Goal: Information Seeking & Learning: Check status

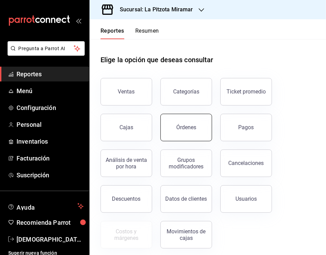
click at [173, 118] on button "Órdenes" at bounding box center [186, 127] width 52 height 27
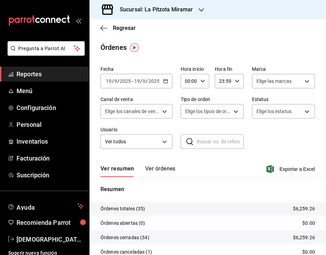
click at [160, 81] on div "[DATE] [DATE] - [DATE] [DATE]" at bounding box center [136, 81] width 72 height 14
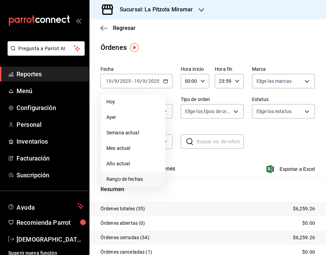
click at [126, 179] on span "Rango de fechas" at bounding box center [132, 179] width 53 height 7
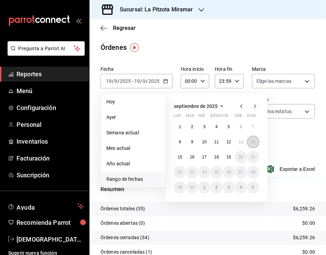
click at [252, 144] on button "14" at bounding box center [253, 142] width 12 height 12
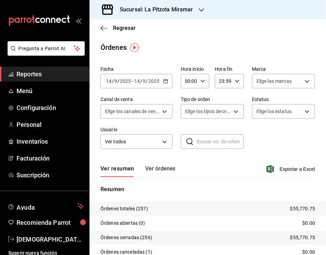
click at [203, 81] on div "00:00 Hora inicio" at bounding box center [194, 81] width 29 height 14
click at [186, 109] on span "13" at bounding box center [186, 106] width 3 height 5
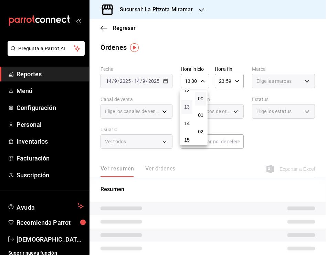
click at [186, 109] on span "13" at bounding box center [186, 106] width 3 height 5
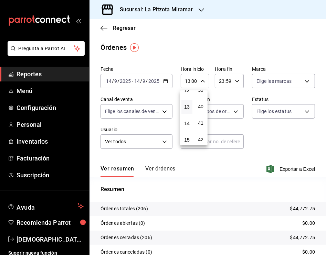
scroll to position [653, 0]
click at [201, 92] on span "39" at bounding box center [200, 88] width 3 height 5
type input "13:39"
click at [226, 79] on div at bounding box center [163, 127] width 326 height 255
click at [220, 79] on input "23:59" at bounding box center [222, 81] width 17 height 14
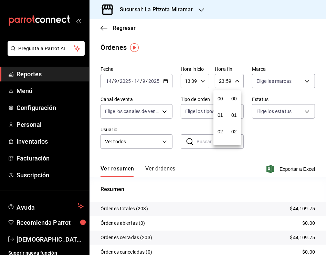
scroll to position [951, 0]
click at [221, 118] on span "22" at bounding box center [220, 120] width 3 height 5
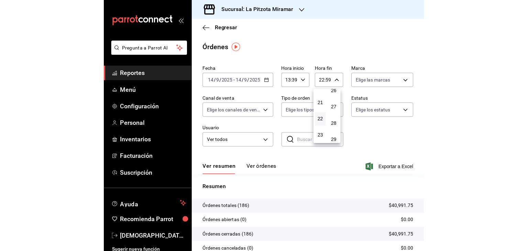
scroll to position [436, 0]
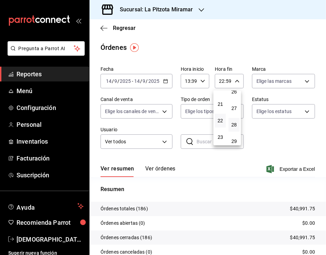
click at [233, 129] on button "28" at bounding box center [233, 125] width 11 height 14
type input "22:28"
click at [281, 41] on div at bounding box center [163, 127] width 326 height 255
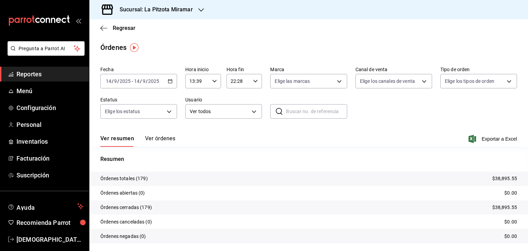
click at [161, 136] on button "Ver órdenes" at bounding box center [160, 141] width 30 height 12
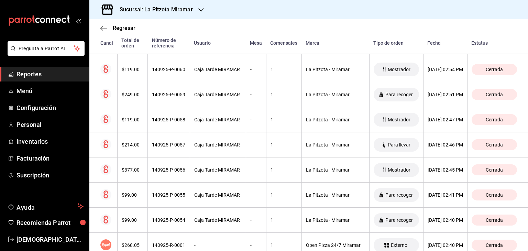
scroll to position [4152, 0]
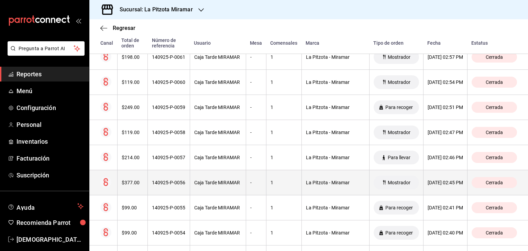
click at [130, 180] on div "$377.00" at bounding box center [133, 182] width 22 height 5
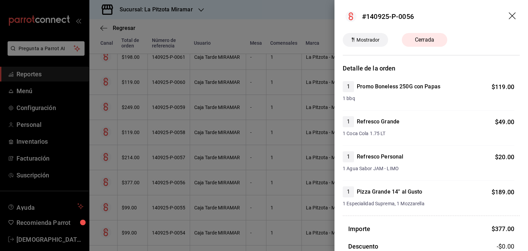
click at [325, 15] on header "#140925-P-0056" at bounding box center [431, 16] width 194 height 33
click at [325, 15] on icon "drag" at bounding box center [513, 16] width 8 height 8
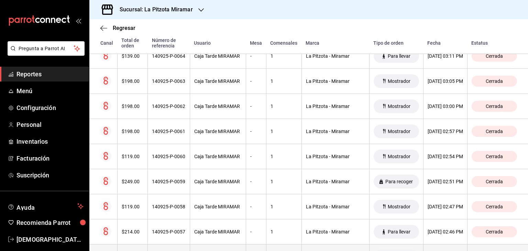
scroll to position [4049, 0]
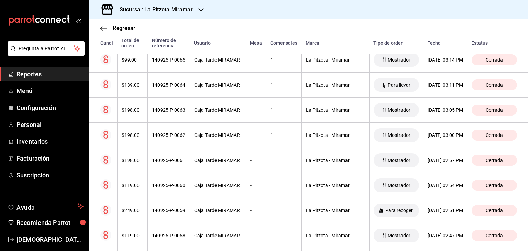
click at [325, 24] on div "Regresar" at bounding box center [308, 28] width 439 height 18
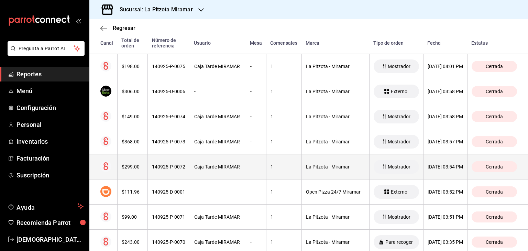
scroll to position [3739, 0]
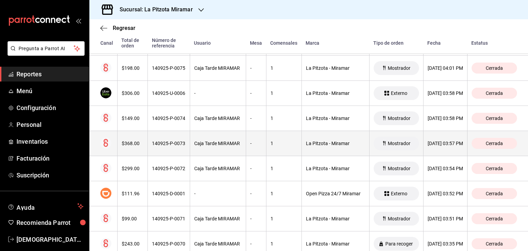
click at [140, 141] on div "$368.00" at bounding box center [133, 143] width 22 height 5
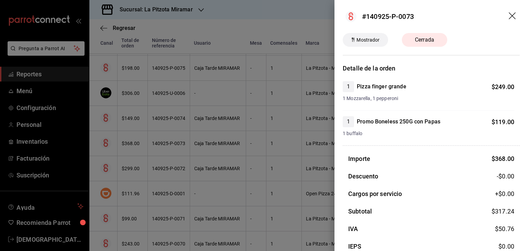
click at [325, 16] on icon "drag" at bounding box center [513, 16] width 8 height 8
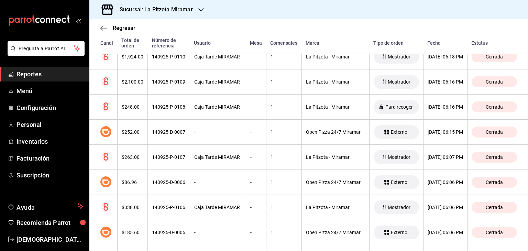
scroll to position [2571, 0]
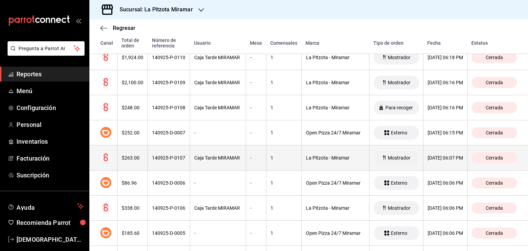
click at [143, 154] on th "$263.00" at bounding box center [132, 157] width 31 height 25
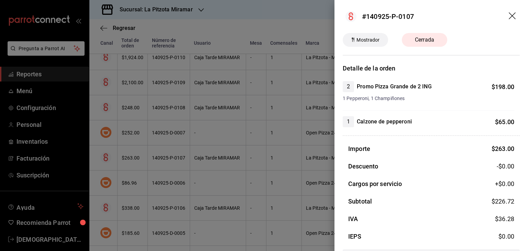
click at [325, 18] on icon "drag" at bounding box center [513, 16] width 8 height 8
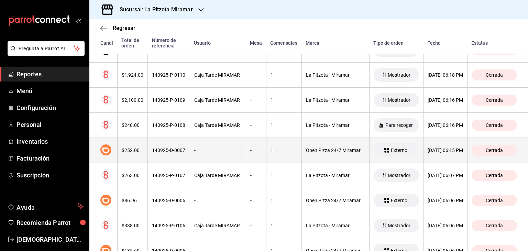
scroll to position [2536, 0]
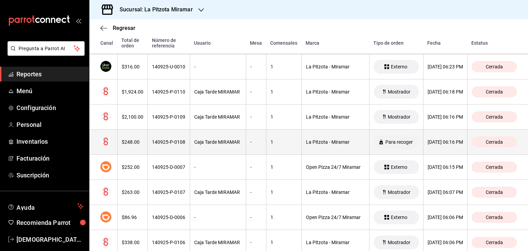
click at [148, 136] on th "140925-P-0108" at bounding box center [169, 142] width 42 height 25
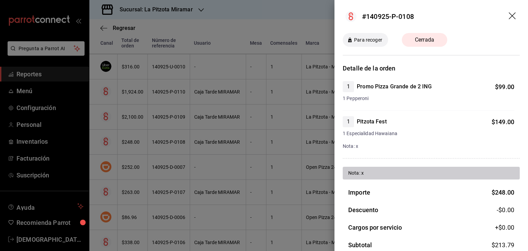
click at [325, 15] on icon "drag" at bounding box center [512, 15] width 7 height 7
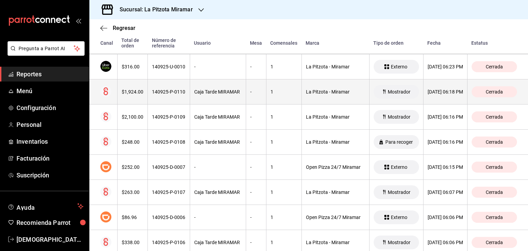
click at [134, 89] on div "$1,924.00" at bounding box center [133, 91] width 22 height 5
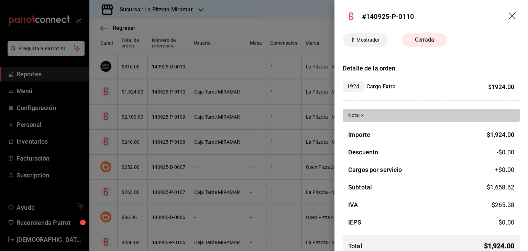
click at [312, 26] on div at bounding box center [264, 125] width 528 height 251
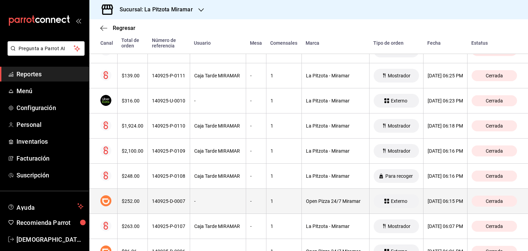
scroll to position [2502, 0]
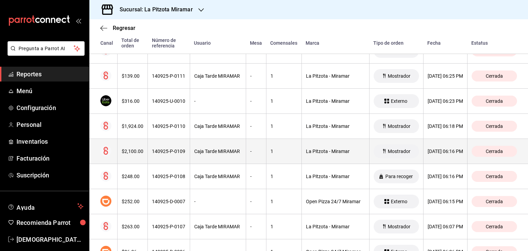
click at [135, 150] on th "$2,100.00" at bounding box center [132, 151] width 31 height 25
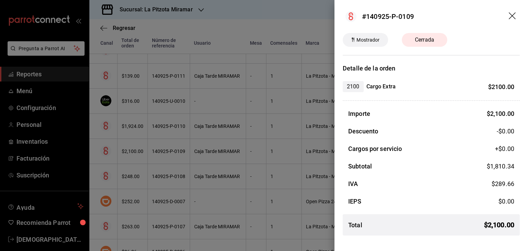
click at [325, 18] on icon "drag" at bounding box center [513, 16] width 8 height 8
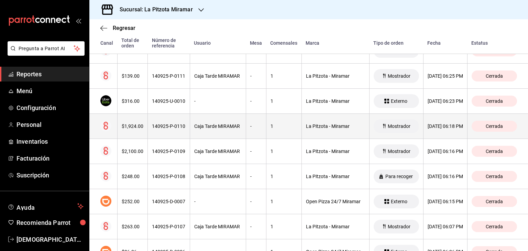
click at [136, 123] on div "$1,924.00" at bounding box center [133, 125] width 22 height 5
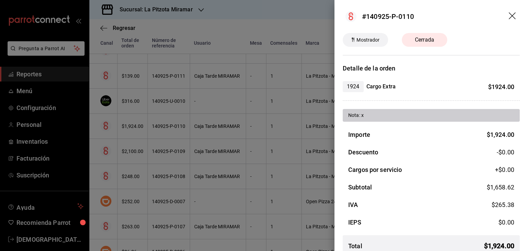
scroll to position [11, 0]
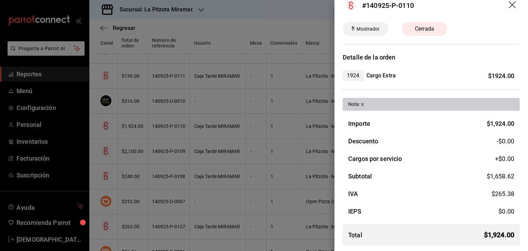
click at [315, 27] on div at bounding box center [264, 125] width 528 height 251
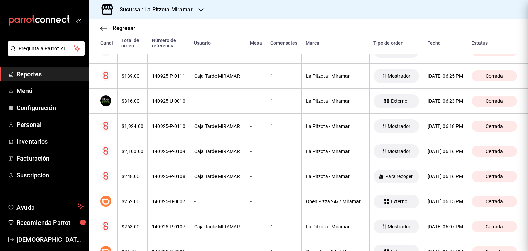
scroll to position [0, 0]
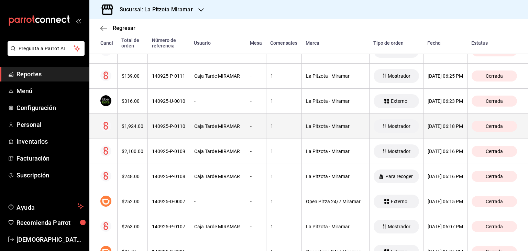
click at [132, 117] on th "$1,924.00" at bounding box center [132, 126] width 31 height 25
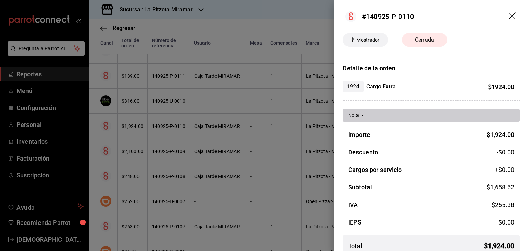
scroll to position [11, 0]
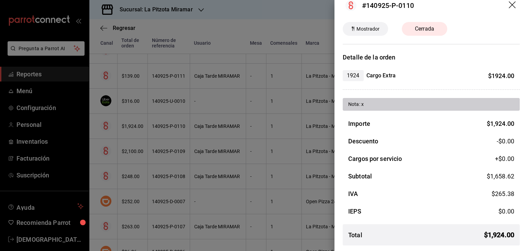
click at [325, 5] on icon "drag" at bounding box center [513, 5] width 8 height 8
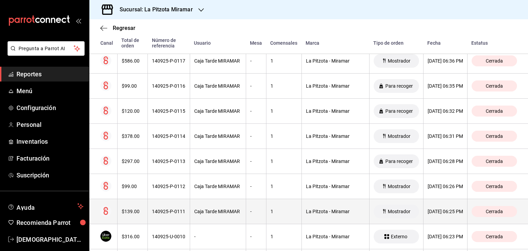
scroll to position [2364, 0]
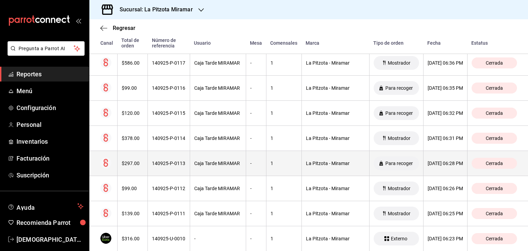
click at [142, 161] on div "$297.00" at bounding box center [133, 163] width 22 height 5
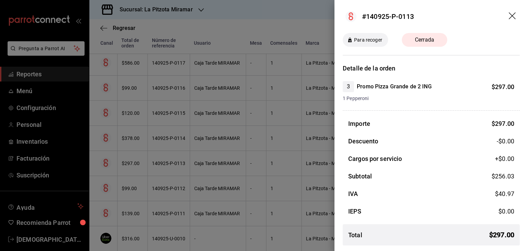
click at [325, 13] on icon "drag" at bounding box center [513, 16] width 8 height 8
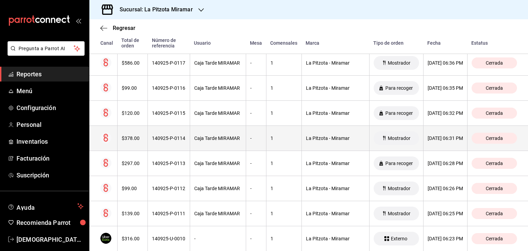
click at [139, 135] on div "$378.00" at bounding box center [133, 137] width 22 height 5
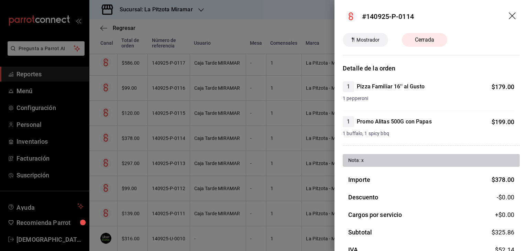
click at [325, 17] on icon "drag" at bounding box center [513, 16] width 8 height 8
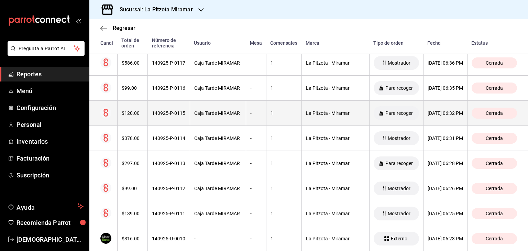
scroll to position [2330, 0]
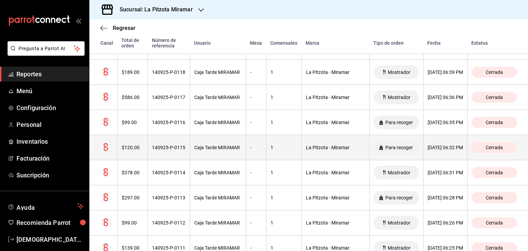
click at [168, 145] on div "140925-P-0115" at bounding box center [169, 147] width 34 height 5
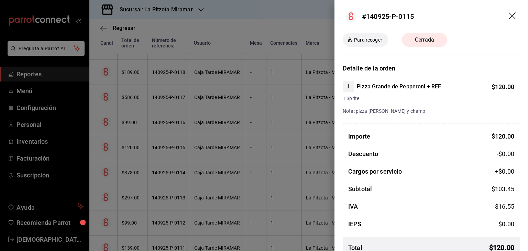
click at [325, 16] on icon "drag" at bounding box center [512, 15] width 7 height 7
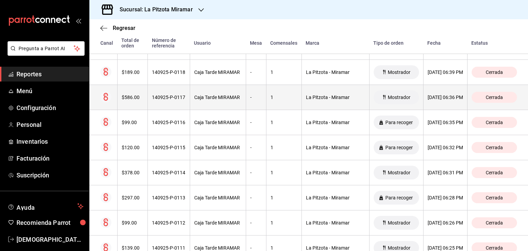
click at [142, 97] on th "$586.00" at bounding box center [132, 97] width 31 height 25
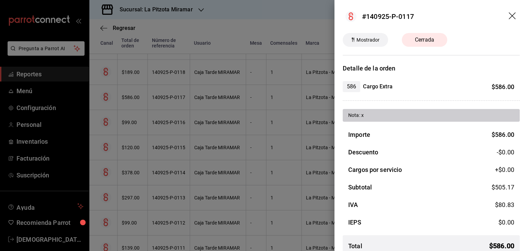
click at [325, 15] on icon "drag" at bounding box center [513, 16] width 8 height 8
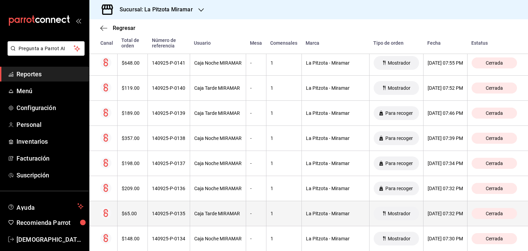
scroll to position [1711, 0]
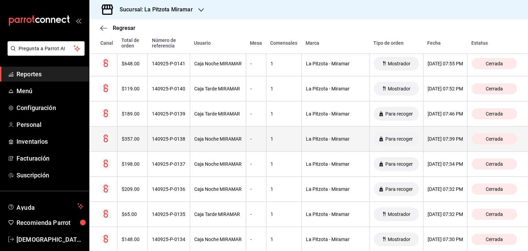
click at [133, 136] on div "$357.00" at bounding box center [133, 138] width 22 height 5
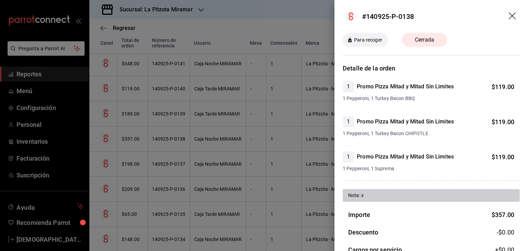
click at [325, 15] on icon "drag" at bounding box center [512, 15] width 7 height 7
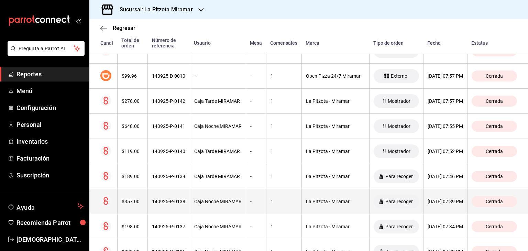
scroll to position [1642, 0]
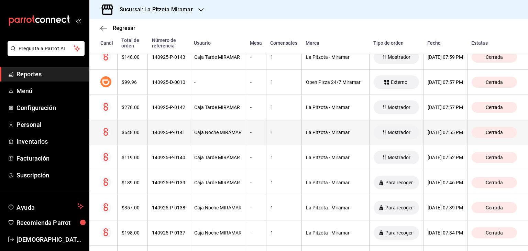
click at [132, 134] on th "$648.00" at bounding box center [132, 132] width 31 height 25
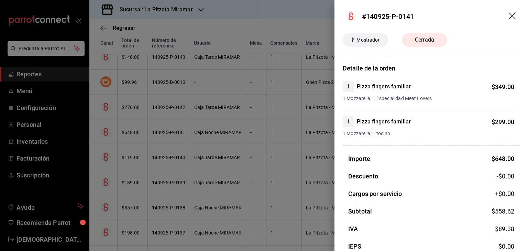
click at [325, 15] on icon "drag" at bounding box center [513, 16] width 8 height 8
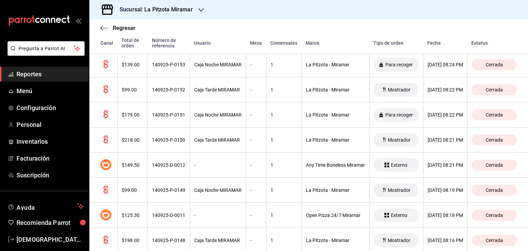
scroll to position [1333, 0]
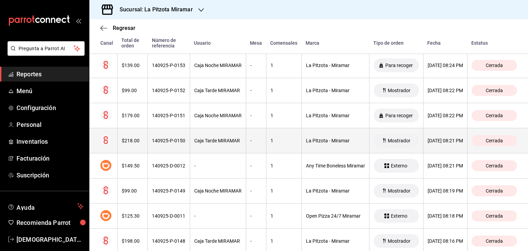
click at [134, 144] on th "$218.00" at bounding box center [132, 140] width 31 height 25
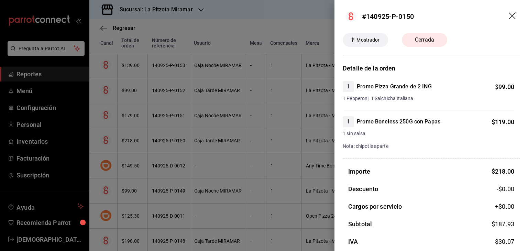
click at [325, 14] on icon "drag" at bounding box center [512, 15] width 7 height 7
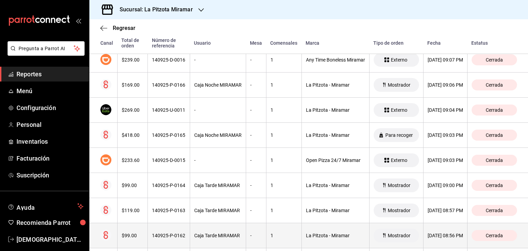
scroll to position [886, 0]
click at [159, 133] on div "140925-P-0165" at bounding box center [169, 135] width 34 height 5
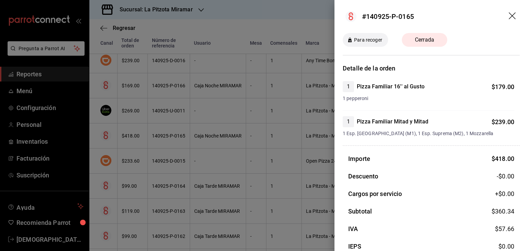
click at [325, 19] on icon "drag" at bounding box center [513, 16] width 8 height 8
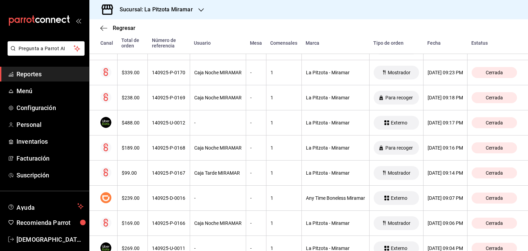
scroll to position [714, 0]
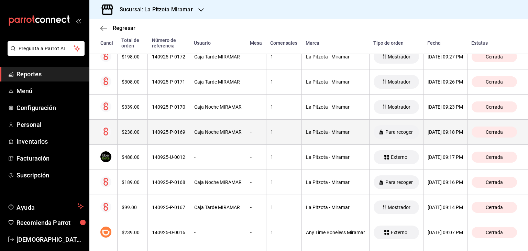
click at [133, 134] on th "$238.00" at bounding box center [132, 132] width 31 height 25
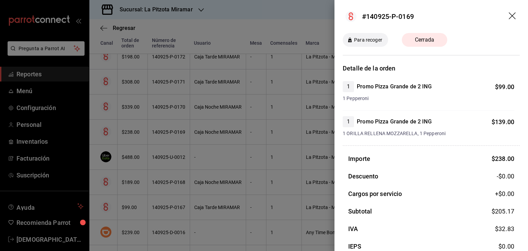
click at [325, 15] on icon "drag" at bounding box center [513, 16] width 8 height 8
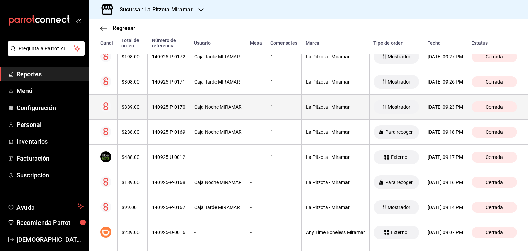
click at [134, 109] on th "$339.00" at bounding box center [132, 107] width 31 height 25
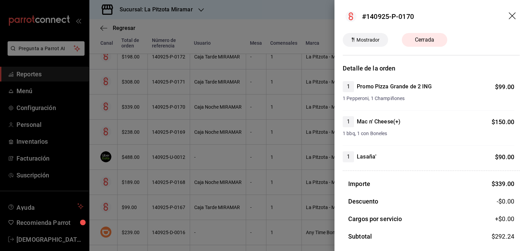
click at [325, 14] on icon "drag" at bounding box center [512, 15] width 7 height 7
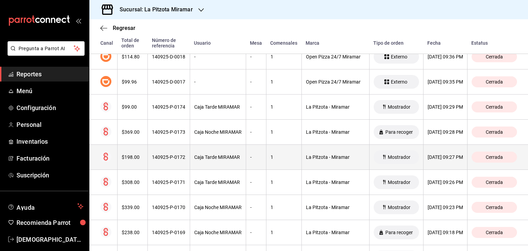
scroll to position [611, 0]
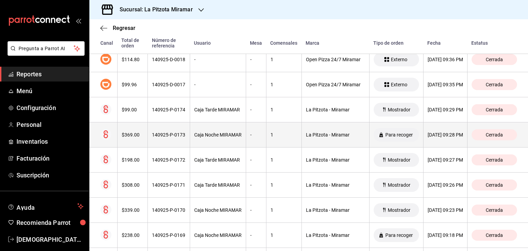
click at [144, 137] on th "$369.00" at bounding box center [132, 134] width 31 height 25
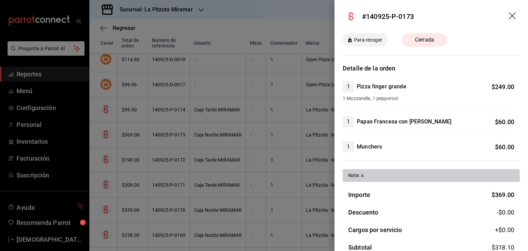
click at [325, 14] on icon "drag" at bounding box center [512, 15] width 7 height 7
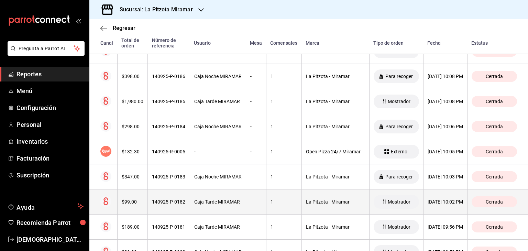
scroll to position [267, 0]
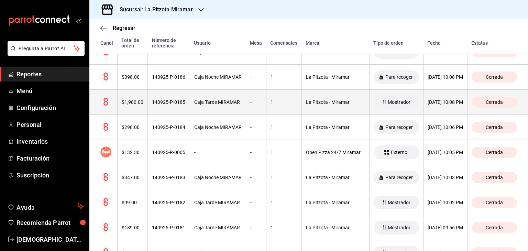
click at [137, 104] on div "$1,980.00" at bounding box center [133, 101] width 22 height 5
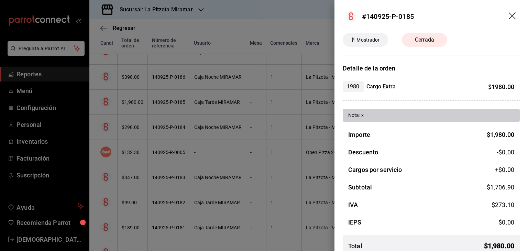
click at [325, 15] on icon "drag" at bounding box center [513, 16] width 8 height 8
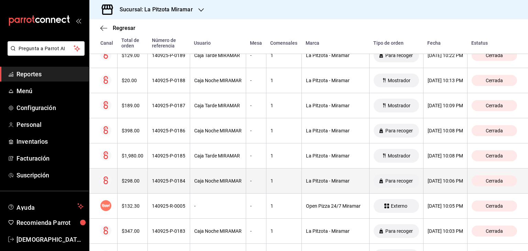
scroll to position [199, 0]
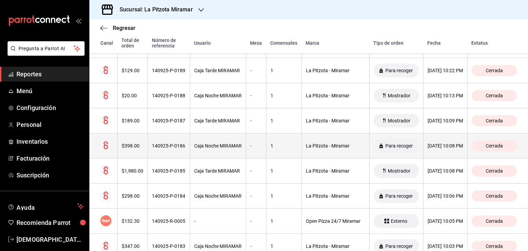
click at [136, 144] on div "$398.00" at bounding box center [133, 145] width 22 height 5
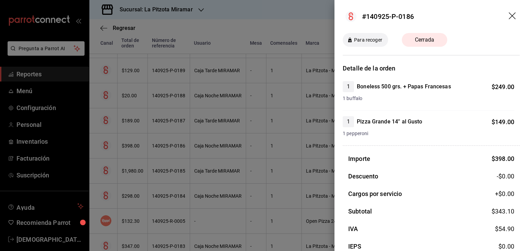
click at [325, 13] on icon "drag" at bounding box center [513, 16] width 8 height 8
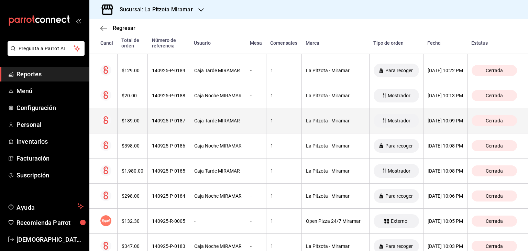
click at [148, 127] on th "140925-P-0187" at bounding box center [169, 120] width 42 height 25
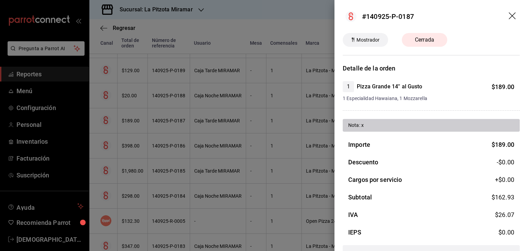
click at [325, 18] on icon "drag" at bounding box center [513, 16] width 8 height 8
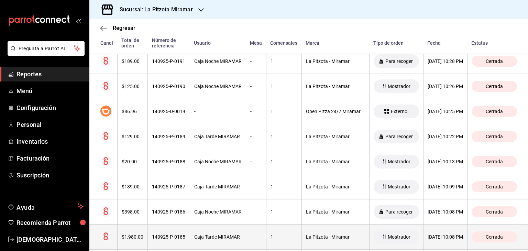
scroll to position [130, 0]
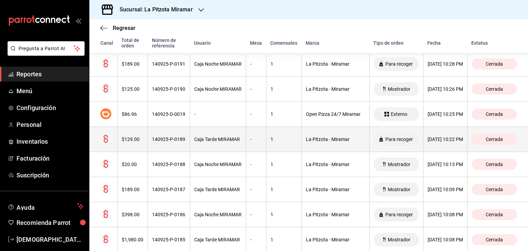
click at [138, 144] on th "$129.00" at bounding box center [132, 139] width 31 height 25
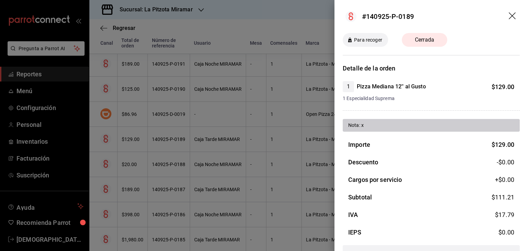
click at [325, 15] on icon "drag" at bounding box center [513, 16] width 8 height 8
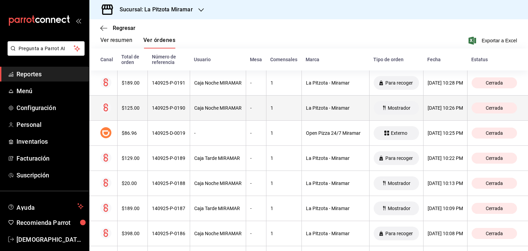
scroll to position [96, 0]
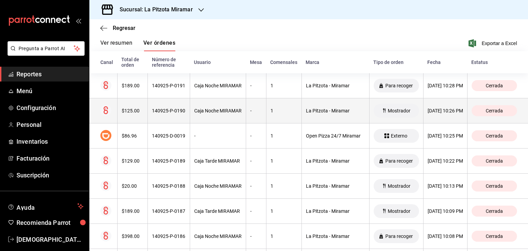
click at [154, 115] on th "140925-P-0190" at bounding box center [169, 110] width 42 height 25
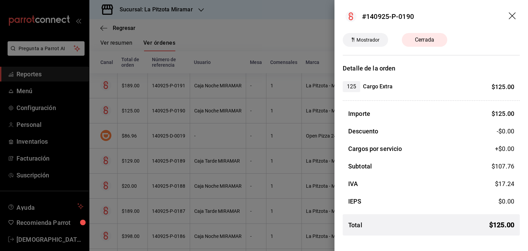
click at [325, 16] on icon "drag" at bounding box center [512, 15] width 7 height 7
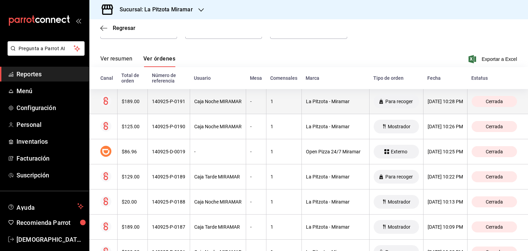
scroll to position [61, 0]
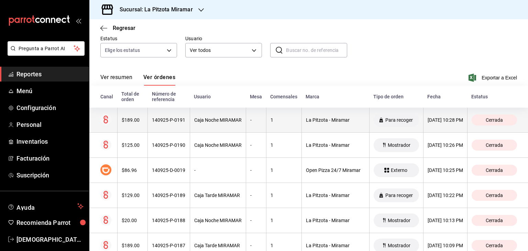
click at [137, 123] on div "$189.00" at bounding box center [133, 119] width 22 height 5
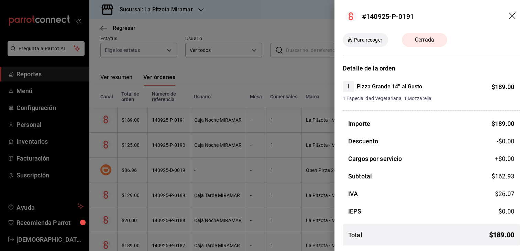
click at [325, 16] on icon "drag" at bounding box center [512, 15] width 7 height 7
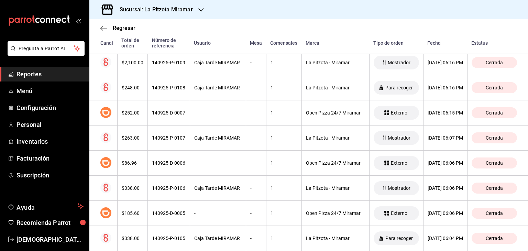
scroll to position [2831, 0]
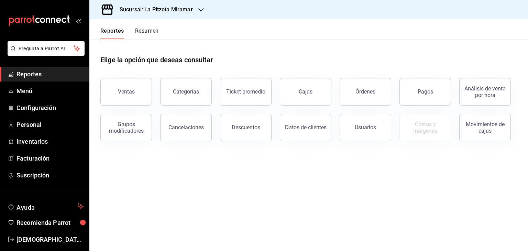
click at [362, 91] on div "Órdenes" at bounding box center [365, 91] width 20 height 7
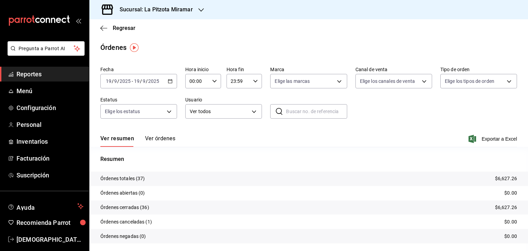
click at [141, 81] on span "/" at bounding box center [141, 80] width 2 height 5
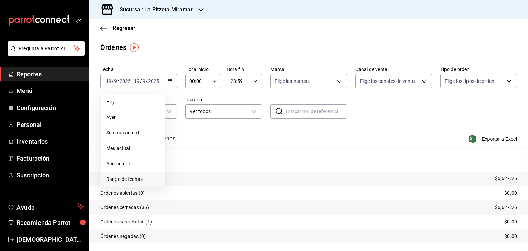
click at [116, 176] on span "Rango de fechas" at bounding box center [132, 179] width 53 height 7
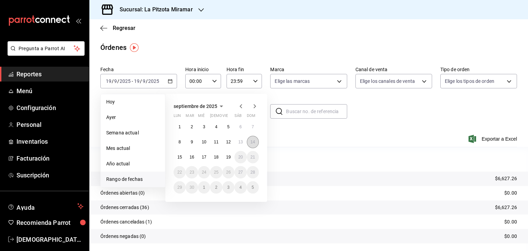
click at [252, 140] on abbr "14" at bounding box center [253, 142] width 4 height 5
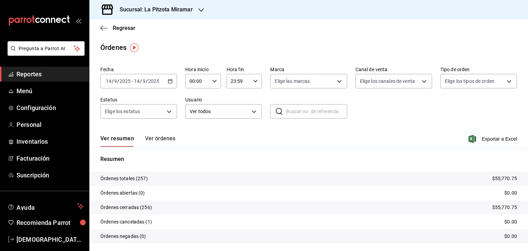
click at [212, 81] on icon "button" at bounding box center [214, 81] width 5 height 5
click at [193, 110] on span "13" at bounding box center [193, 106] width 7 height 5
click at [211, 92] on span "39" at bounding box center [210, 88] width 7 height 5
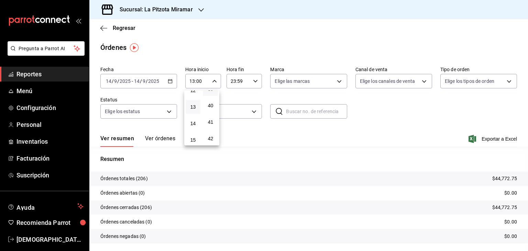
type input "13:39"
click at [231, 81] on div at bounding box center [264, 125] width 528 height 251
click at [231, 81] on input "23:59" at bounding box center [239, 81] width 24 height 14
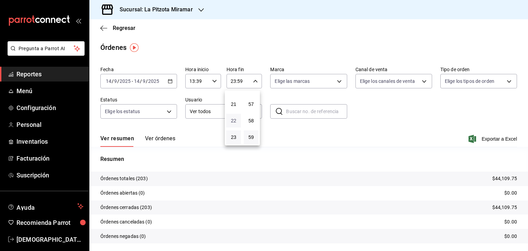
click at [231, 120] on span "22" at bounding box center [233, 120] width 7 height 5
click at [252, 93] on span "28" at bounding box center [251, 90] width 7 height 5
type input "22:28"
click at [408, 119] on div at bounding box center [264, 125] width 528 height 251
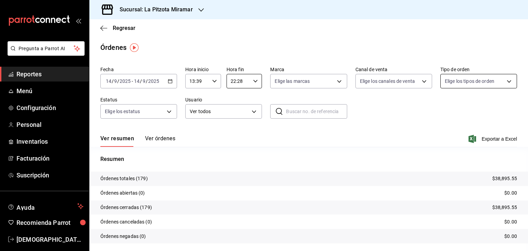
click at [504, 77] on body "Pregunta a Parrot AI Reportes Menú Configuración Personal Inventarios Facturaci…" at bounding box center [264, 125] width 528 height 251
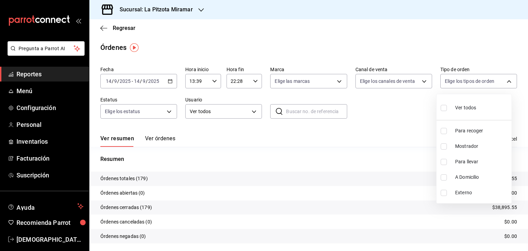
click at [477, 145] on span "Mostrador" at bounding box center [482, 146] width 54 height 7
type input "6ffd49bf-b6c2-4c26-973c-c9a6c0375b45"
checkbox input "true"
click at [465, 145] on span "Mostrador" at bounding box center [482, 146] width 54 height 7
checkbox input "false"
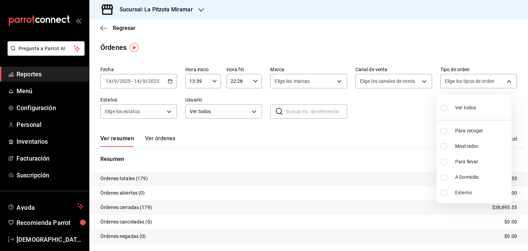
click at [407, 109] on div at bounding box center [264, 125] width 528 height 251
click at [166, 139] on button "Ver órdenes" at bounding box center [160, 141] width 30 height 12
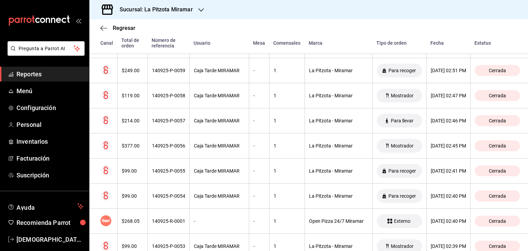
scroll to position [4427, 0]
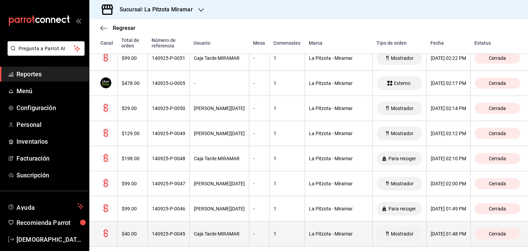
click at [142, 221] on th "$40.00" at bounding box center [132, 233] width 30 height 25
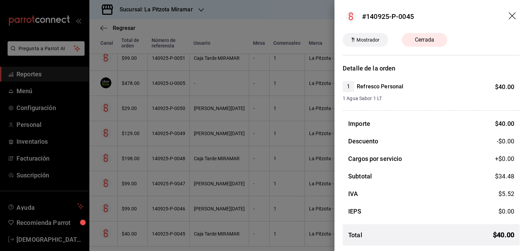
click at [515, 15] on icon "drag" at bounding box center [513, 16] width 8 height 8
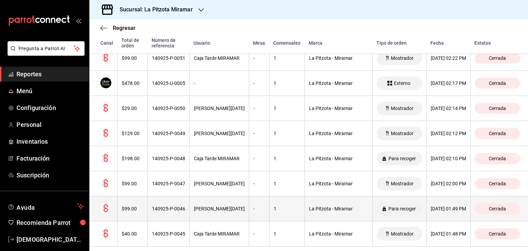
click at [236, 206] on div "[PERSON_NAME]" at bounding box center [219, 208] width 51 height 5
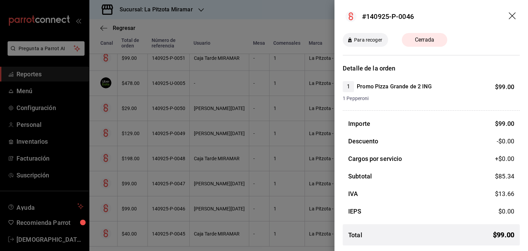
click at [514, 18] on icon "drag" at bounding box center [513, 16] width 8 height 8
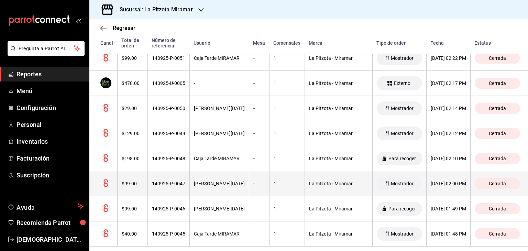
click at [142, 181] on div "$99.00" at bounding box center [133, 183] width 22 height 5
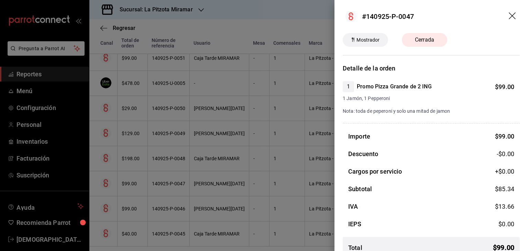
click at [509, 16] on icon "drag" at bounding box center [513, 16] width 8 height 8
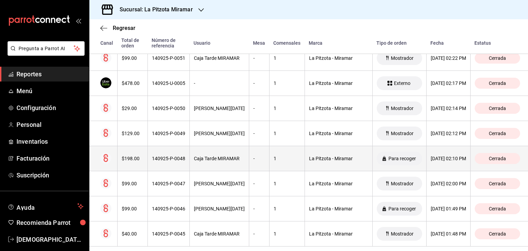
click at [178, 156] on div "140925-P-0048" at bounding box center [168, 158] width 33 height 5
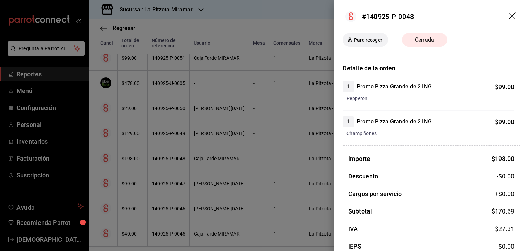
click at [509, 16] on icon "drag" at bounding box center [513, 16] width 8 height 8
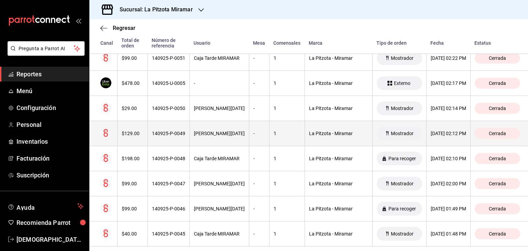
click at [218, 125] on th "[PERSON_NAME]" at bounding box center [218, 133] width 59 height 25
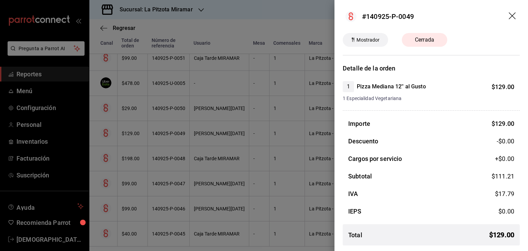
click at [514, 15] on icon "drag" at bounding box center [513, 16] width 8 height 8
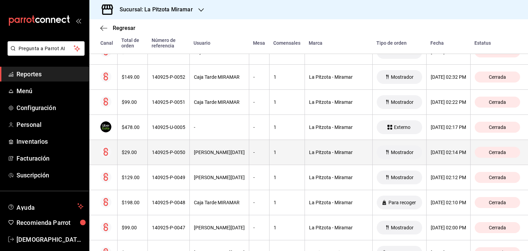
scroll to position [4358, 0]
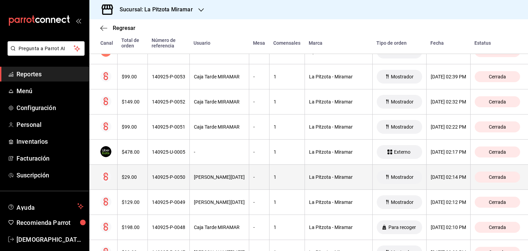
click at [135, 174] on div "$29.00" at bounding box center [133, 176] width 22 height 5
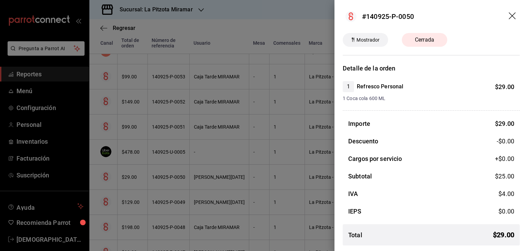
click at [513, 16] on icon "drag" at bounding box center [512, 15] width 7 height 7
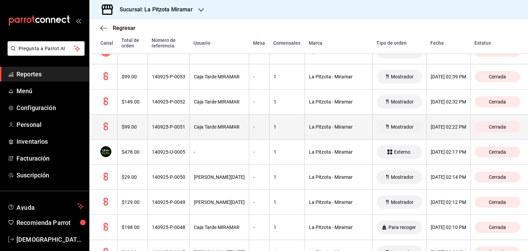
click at [155, 119] on th "140925-P-0051" at bounding box center [168, 126] width 42 height 25
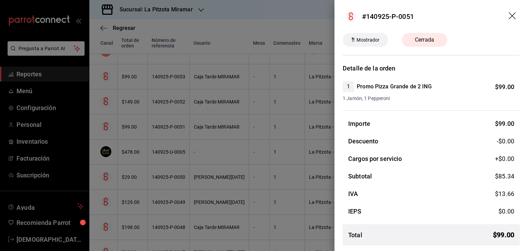
click at [513, 16] on icon "drag" at bounding box center [513, 16] width 8 height 8
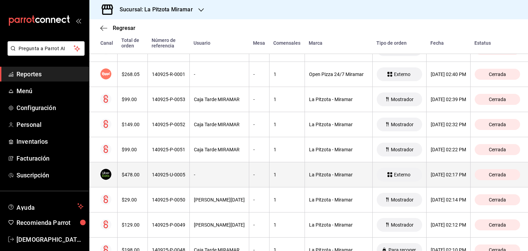
scroll to position [4324, 0]
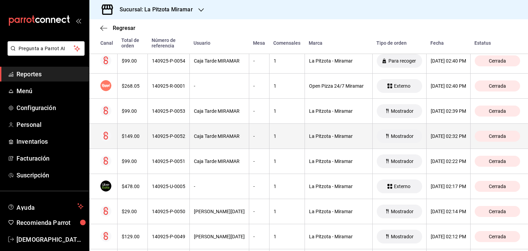
click at [145, 131] on th "$149.00" at bounding box center [132, 136] width 30 height 25
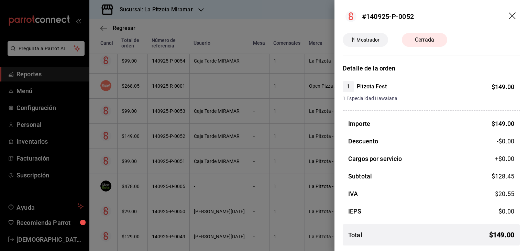
click at [515, 14] on icon "drag" at bounding box center [513, 16] width 8 height 8
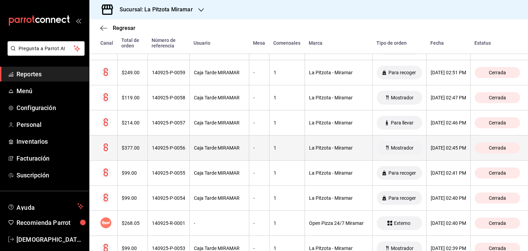
scroll to position [4186, 0]
click at [128, 145] on div "$377.00" at bounding box center [133, 147] width 22 height 5
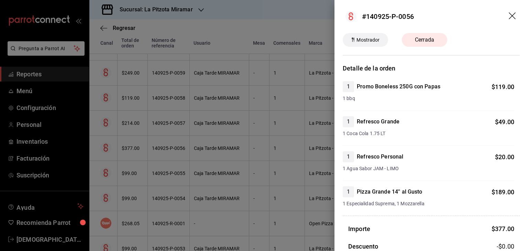
click at [509, 16] on icon "drag" at bounding box center [512, 15] width 7 height 7
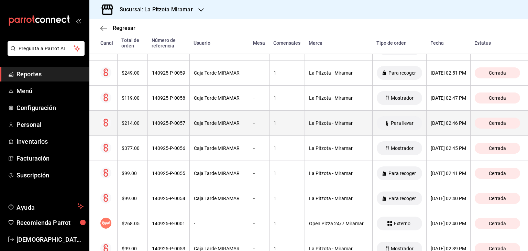
click at [213, 120] on div "Caja Tarde MIRAMAR" at bounding box center [219, 122] width 51 height 5
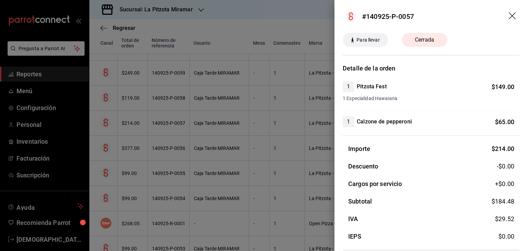
click at [509, 16] on icon "drag" at bounding box center [513, 16] width 8 height 8
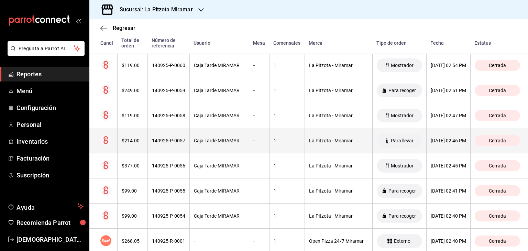
scroll to position [4152, 0]
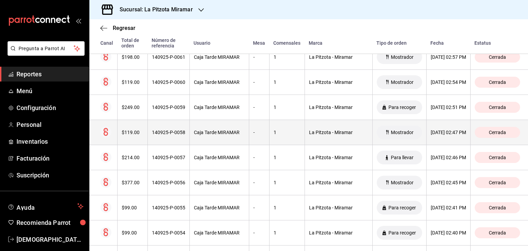
click at [147, 122] on th "140925-P-0058" at bounding box center [168, 132] width 42 height 25
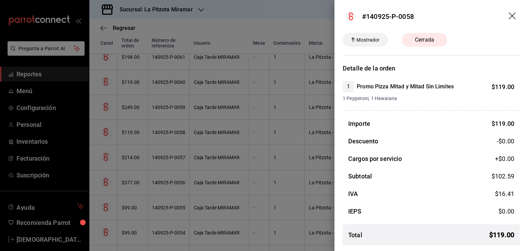
click at [509, 17] on icon "drag" at bounding box center [513, 16] width 8 height 8
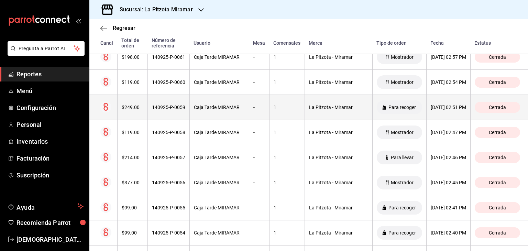
click at [135, 104] on div "$249.00" at bounding box center [133, 106] width 22 height 5
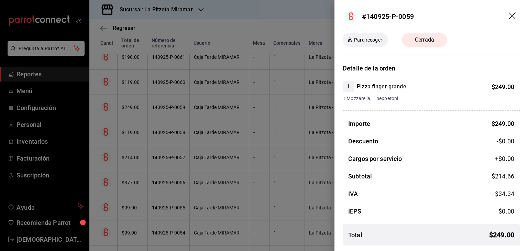
click at [510, 15] on icon "drag" at bounding box center [513, 16] width 8 height 8
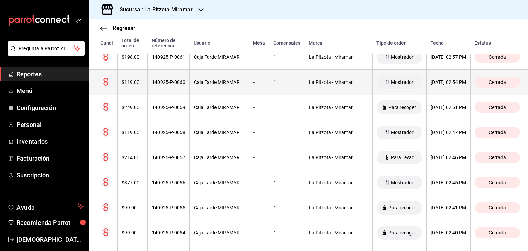
click at [194, 79] on div "Caja Tarde MIRAMAR" at bounding box center [219, 81] width 51 height 5
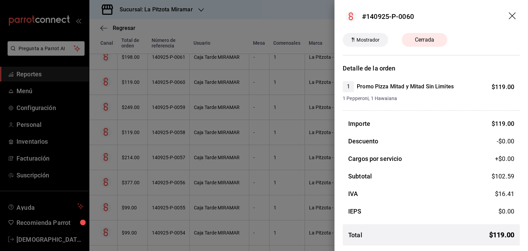
drag, startPoint x: 511, startPoint y: 13, endPoint x: 417, endPoint y: 78, distance: 114.9
click at [511, 13] on icon "drag" at bounding box center [513, 16] width 8 height 8
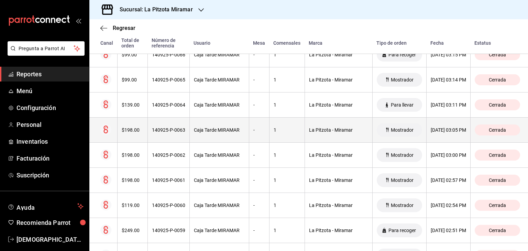
scroll to position [4014, 0]
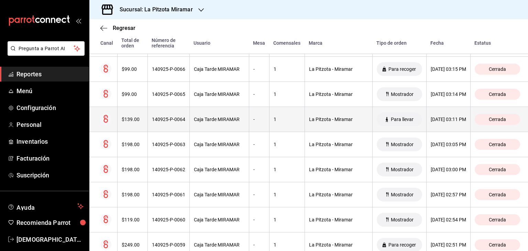
click at [133, 117] on div "$139.00" at bounding box center [133, 119] width 22 height 5
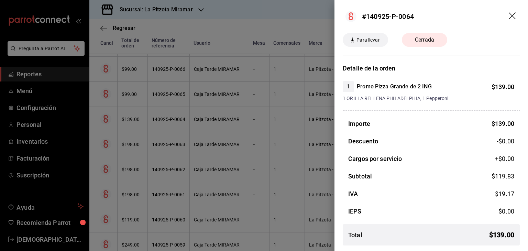
click at [515, 15] on icon "drag" at bounding box center [513, 16] width 8 height 8
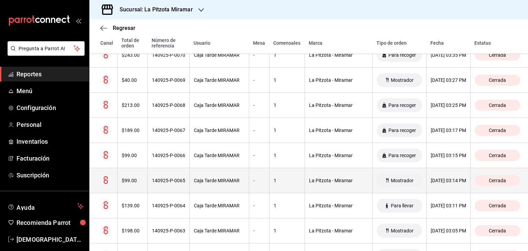
scroll to position [3911, 0]
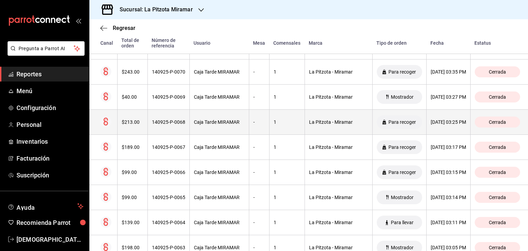
click at [148, 114] on th "140925-P-0068" at bounding box center [168, 122] width 42 height 25
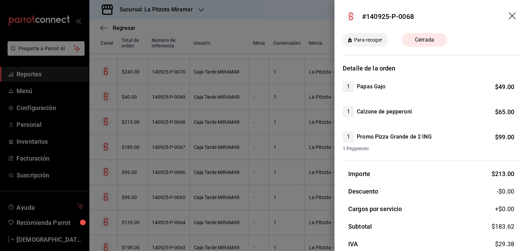
click at [509, 14] on icon "drag" at bounding box center [513, 16] width 8 height 8
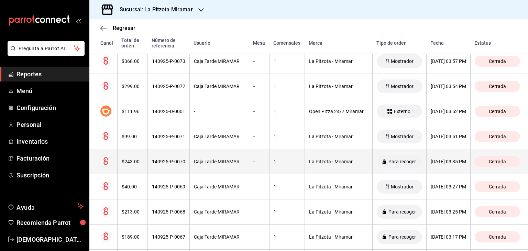
scroll to position [3808, 0]
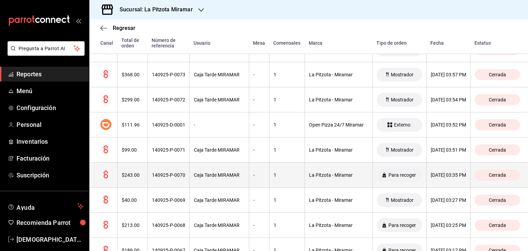
click at [137, 172] on div "$243.00" at bounding box center [133, 174] width 22 height 5
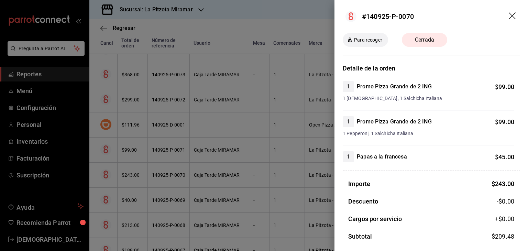
click at [509, 16] on icon "drag" at bounding box center [513, 16] width 8 height 8
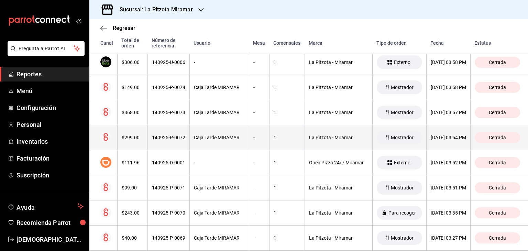
scroll to position [3739, 0]
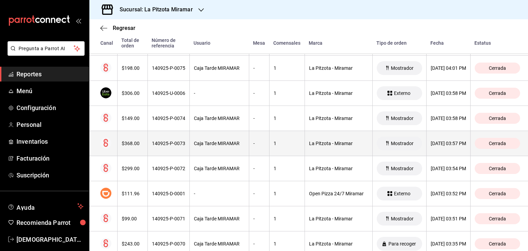
click at [149, 131] on th "140925-P-0073" at bounding box center [168, 143] width 42 height 25
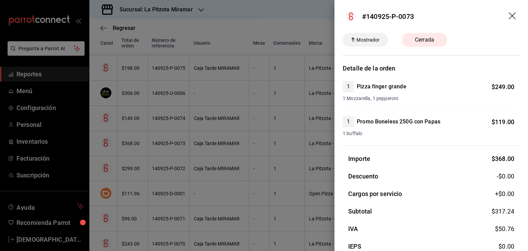
click at [509, 18] on icon "drag" at bounding box center [513, 16] width 8 height 8
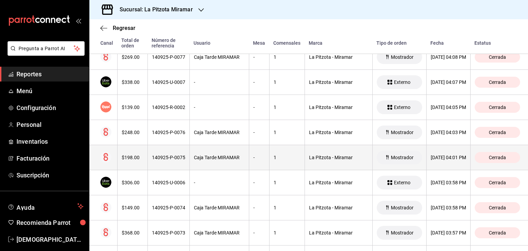
scroll to position [3636, 0]
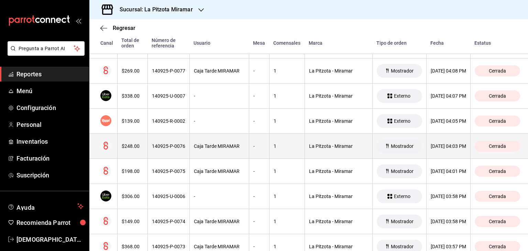
click at [147, 135] on th "140925-P-0076" at bounding box center [168, 146] width 42 height 25
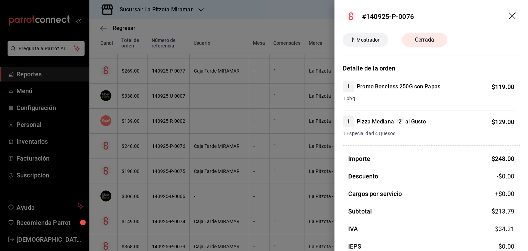
click at [509, 15] on icon "drag" at bounding box center [512, 15] width 7 height 7
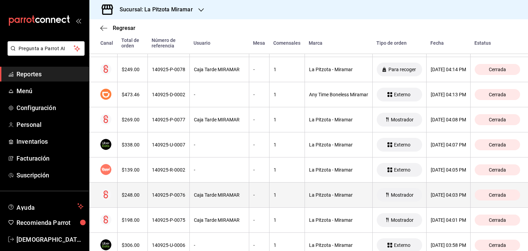
scroll to position [3567, 0]
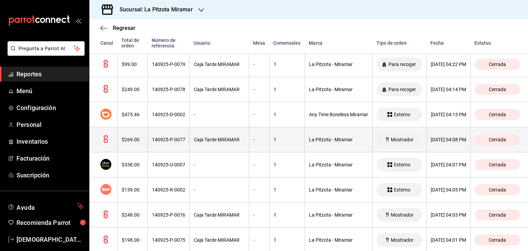
click at [136, 137] on div "$269.00" at bounding box center [133, 139] width 22 height 5
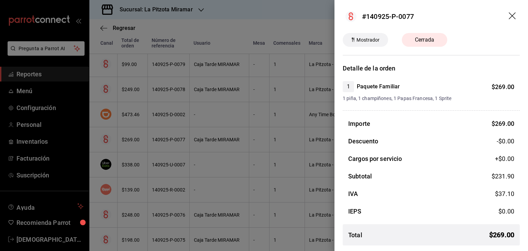
click at [514, 19] on icon "drag" at bounding box center [513, 16] width 8 height 8
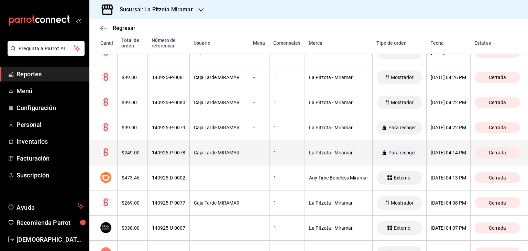
scroll to position [3499, 0]
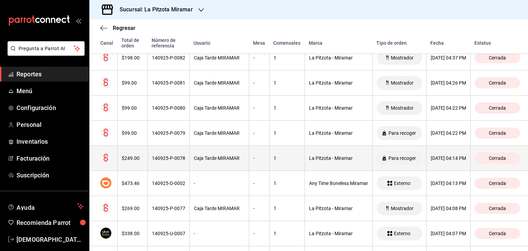
click at [146, 150] on th "$249.00" at bounding box center [132, 158] width 30 height 25
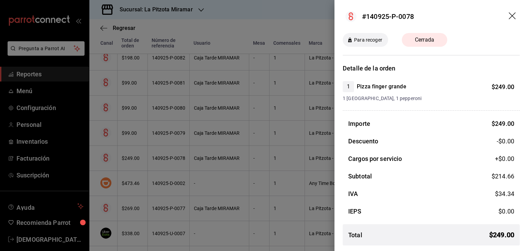
click at [511, 13] on icon "drag" at bounding box center [513, 16] width 8 height 8
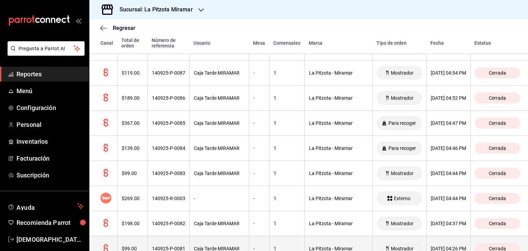
scroll to position [3327, 0]
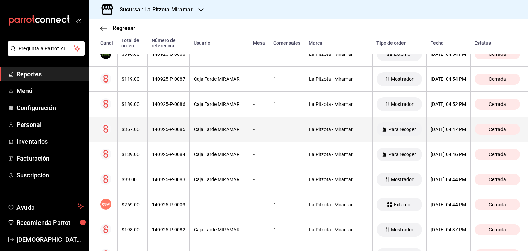
click at [154, 126] on div "140925-P-0085" at bounding box center [168, 128] width 33 height 5
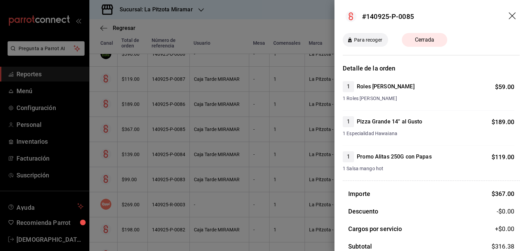
click at [506, 11] on header "#140925-P-0085" at bounding box center [431, 16] width 194 height 33
click at [509, 14] on icon "drag" at bounding box center [512, 15] width 7 height 7
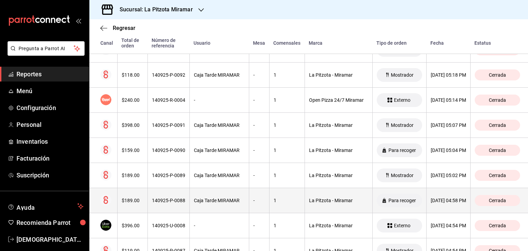
scroll to position [3155, 0]
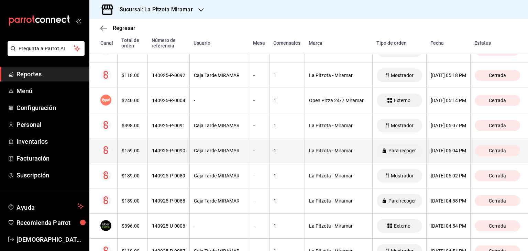
click at [137, 148] on div "$159.00" at bounding box center [133, 150] width 22 height 5
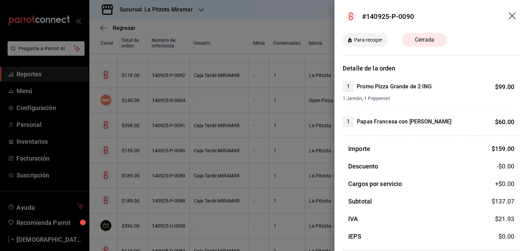
click at [509, 16] on icon "drag" at bounding box center [512, 15] width 7 height 7
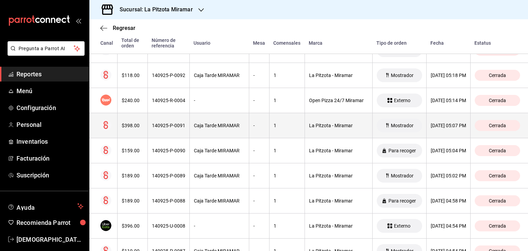
click at [183, 123] on div "140925-P-0091" at bounding box center [168, 125] width 33 height 5
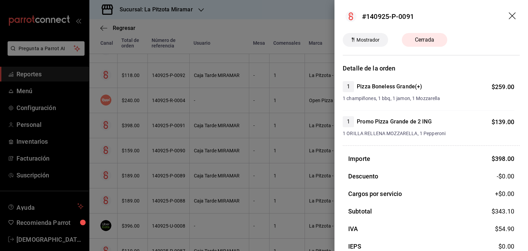
click at [509, 16] on icon "drag" at bounding box center [513, 16] width 8 height 8
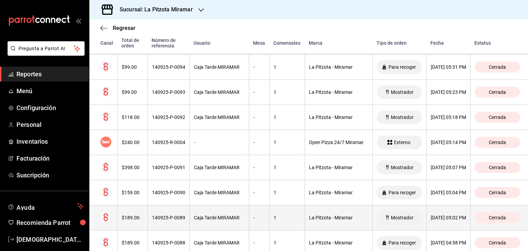
scroll to position [3086, 0]
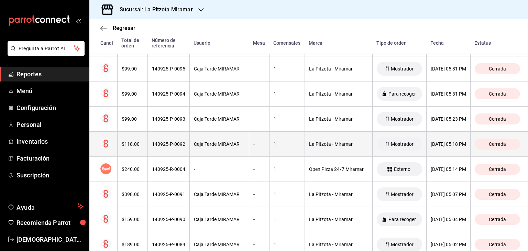
click at [138, 140] on th "$118.00" at bounding box center [132, 144] width 30 height 25
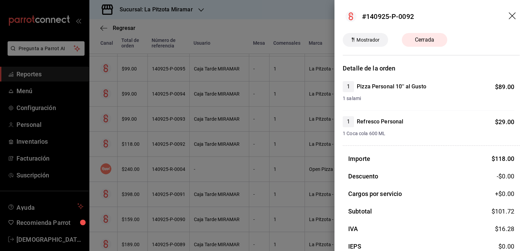
click at [509, 12] on header "#140925-P-0092" at bounding box center [431, 16] width 194 height 33
click at [509, 15] on icon "drag" at bounding box center [513, 16] width 8 height 8
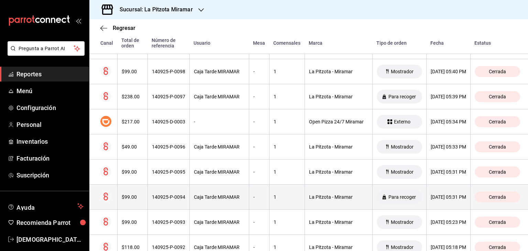
scroll to position [2949, 0]
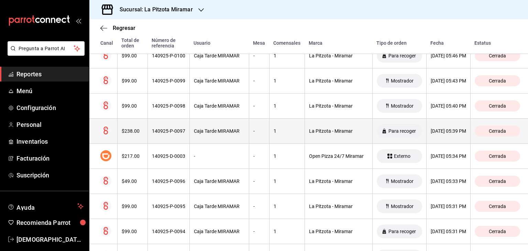
click at [143, 128] on th "$238.00" at bounding box center [132, 131] width 30 height 25
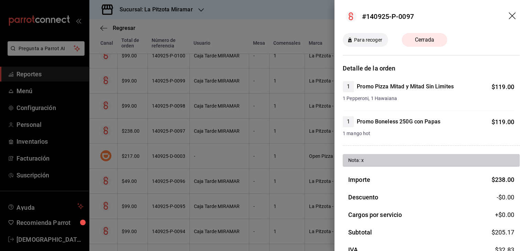
click at [509, 15] on icon "drag" at bounding box center [513, 16] width 8 height 8
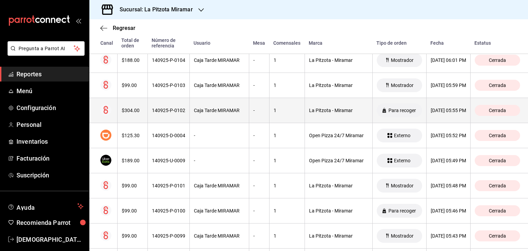
scroll to position [2777, 0]
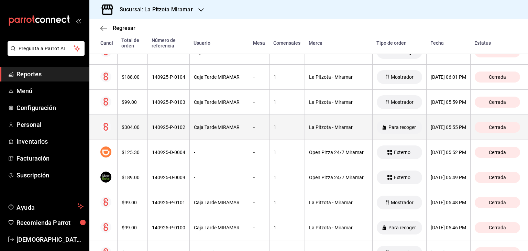
click at [136, 125] on th "$304.00" at bounding box center [132, 127] width 30 height 25
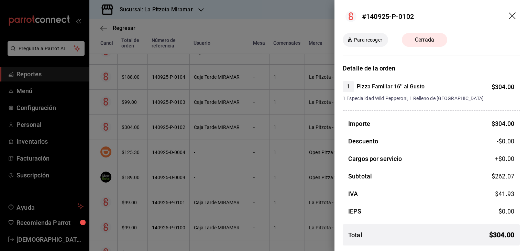
click at [514, 16] on icon "drag" at bounding box center [513, 16] width 8 height 8
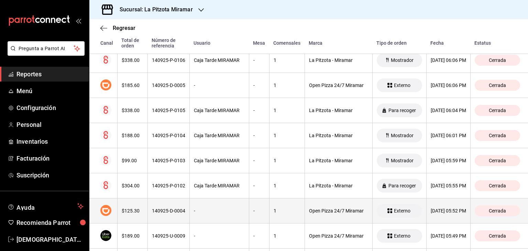
scroll to position [2708, 0]
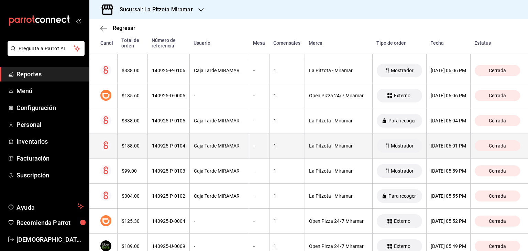
click at [137, 144] on th "$188.00" at bounding box center [132, 145] width 30 height 25
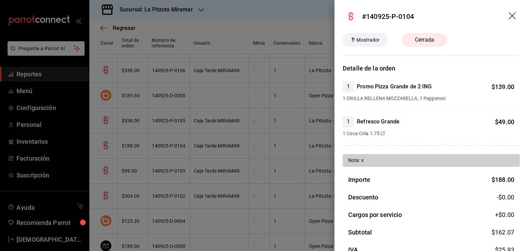
click at [509, 16] on icon "drag" at bounding box center [513, 16] width 8 height 8
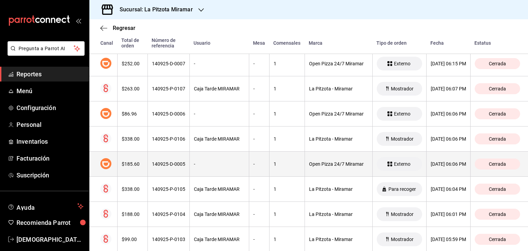
scroll to position [2639, 0]
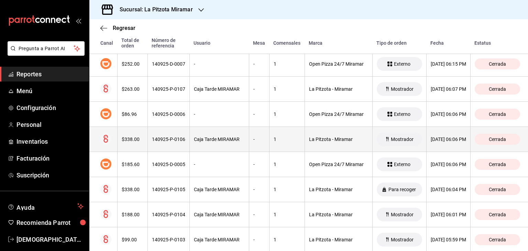
click at [134, 136] on div "$338.00" at bounding box center [133, 138] width 22 height 5
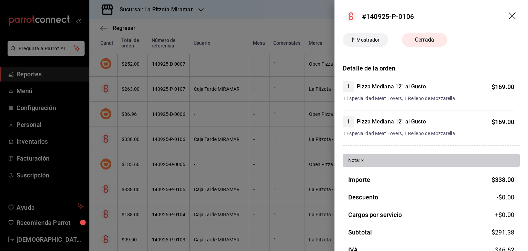
click at [509, 14] on icon "drag" at bounding box center [512, 15] width 7 height 7
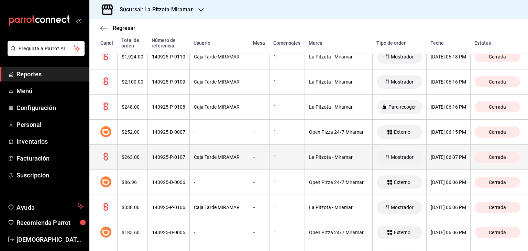
scroll to position [2571, 0]
click at [143, 149] on th "$263.00" at bounding box center [132, 157] width 30 height 25
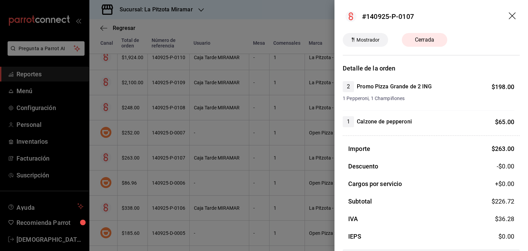
click at [509, 14] on icon "drag" at bounding box center [513, 16] width 8 height 8
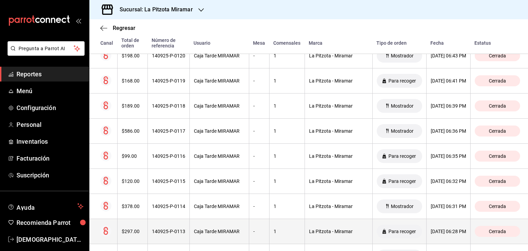
scroll to position [2296, 0]
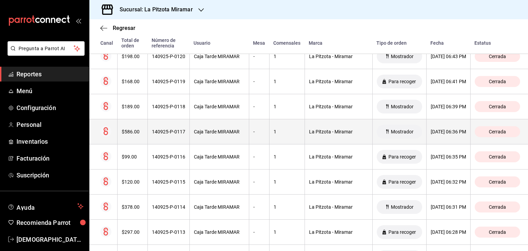
click at [137, 129] on div "$586.00" at bounding box center [133, 131] width 22 height 5
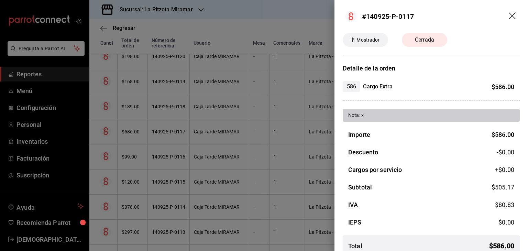
click at [509, 12] on icon "drag" at bounding box center [513, 16] width 8 height 8
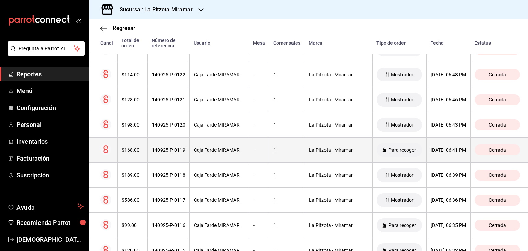
scroll to position [2227, 0]
click at [124, 147] on div "$168.00" at bounding box center [133, 149] width 22 height 5
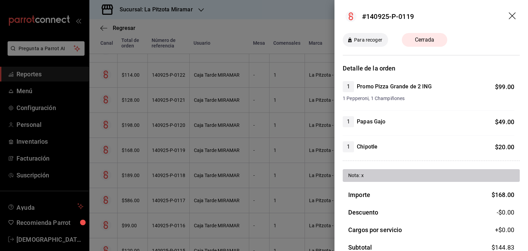
click at [509, 18] on icon "drag" at bounding box center [513, 16] width 8 height 8
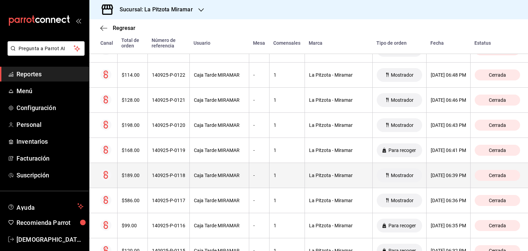
click at [132, 175] on th "$189.00" at bounding box center [132, 175] width 30 height 25
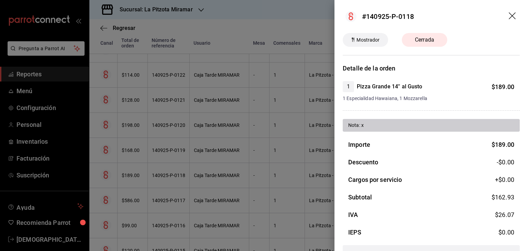
click at [509, 15] on icon "drag" at bounding box center [513, 16] width 8 height 8
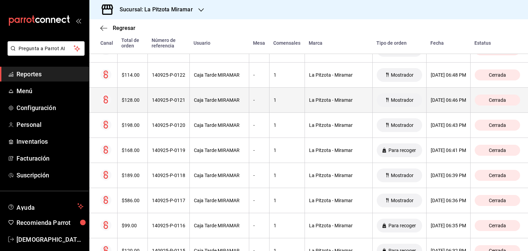
click at [152, 97] on div "140925-P-0121" at bounding box center [168, 99] width 33 height 5
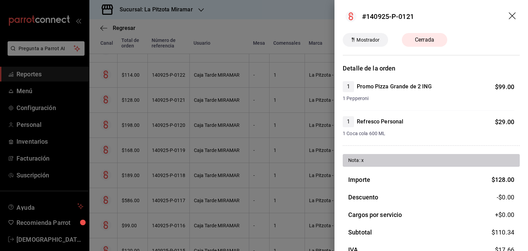
click at [509, 13] on icon "drag" at bounding box center [513, 16] width 8 height 8
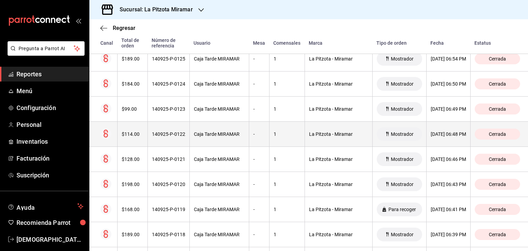
scroll to position [2158, 0]
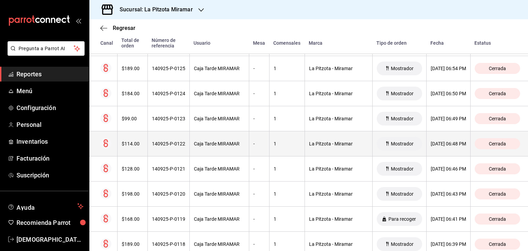
click at [122, 141] on div "$114.00" at bounding box center [133, 143] width 22 height 5
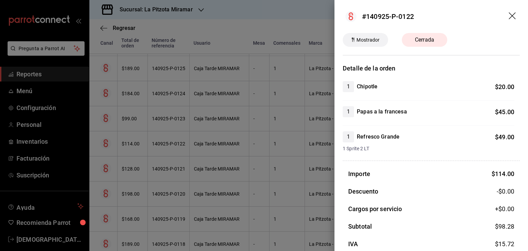
click at [509, 14] on icon "drag" at bounding box center [513, 16] width 8 height 8
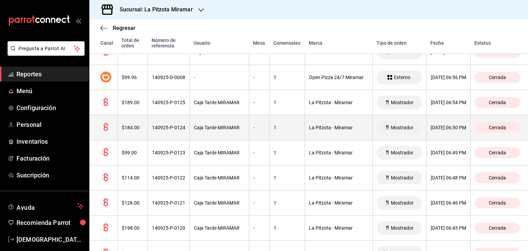
scroll to position [2124, 0]
click at [145, 125] on th "$184.00" at bounding box center [132, 127] width 30 height 25
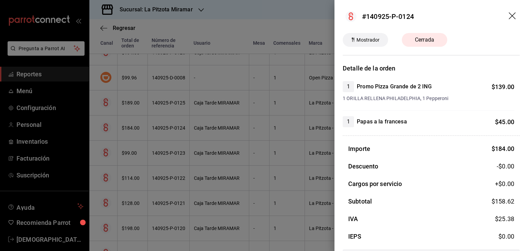
click at [509, 15] on icon "drag" at bounding box center [513, 16] width 8 height 8
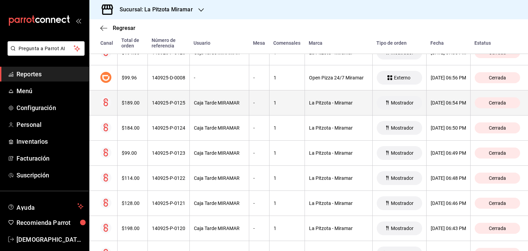
click at [152, 100] on div "140925-P-0125" at bounding box center [168, 102] width 33 height 5
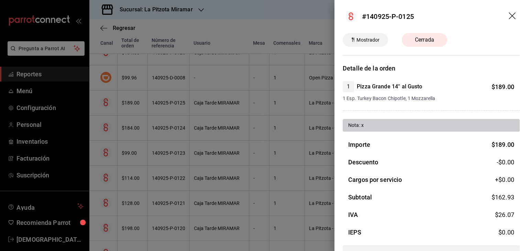
click at [509, 15] on icon "drag" at bounding box center [512, 15] width 7 height 7
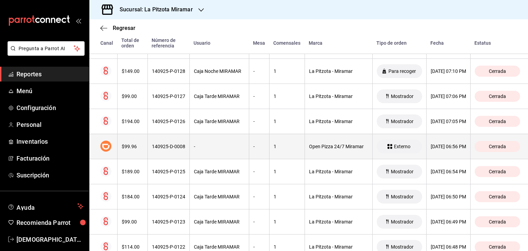
scroll to position [2021, 0]
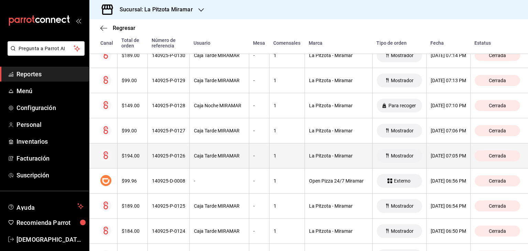
click at [124, 144] on th "$194.00" at bounding box center [132, 155] width 30 height 25
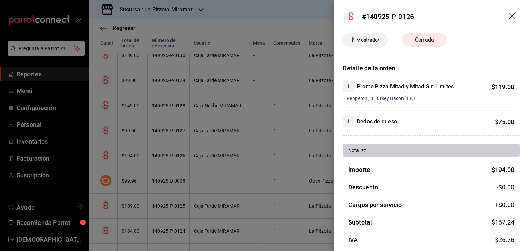
click at [509, 15] on icon "drag" at bounding box center [512, 15] width 7 height 7
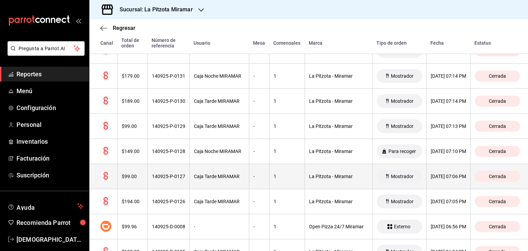
scroll to position [1952, 0]
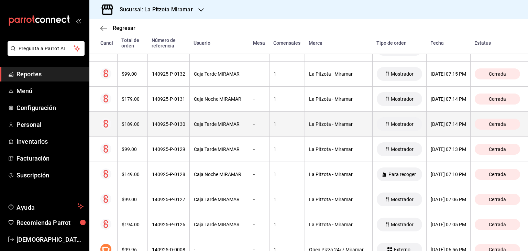
click at [142, 117] on th "$189.00" at bounding box center [132, 124] width 30 height 25
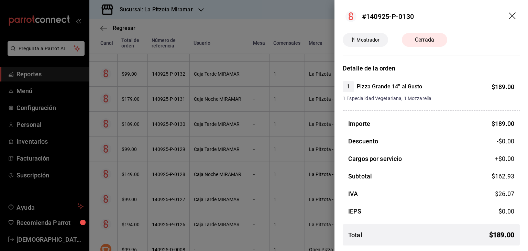
click at [515, 14] on icon "drag" at bounding box center [513, 16] width 8 height 8
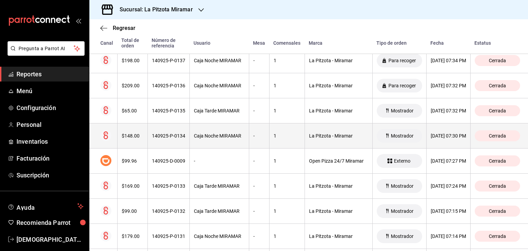
scroll to position [1814, 0]
click at [134, 135] on th "$148.00" at bounding box center [132, 136] width 30 height 25
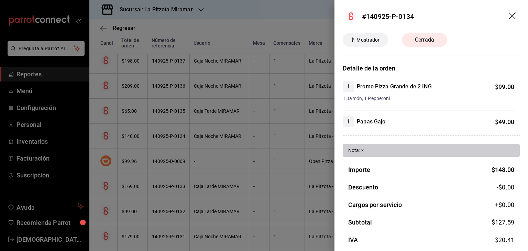
click at [509, 14] on icon "drag" at bounding box center [513, 16] width 8 height 8
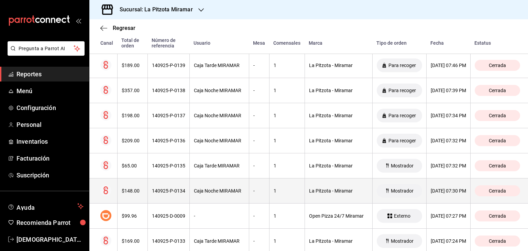
scroll to position [1746, 0]
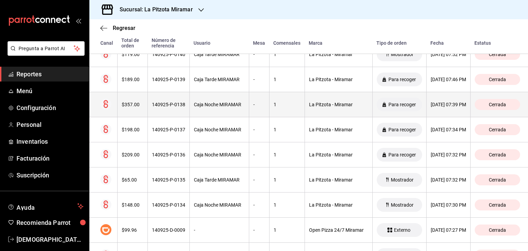
click at [144, 108] on th "$357.00" at bounding box center [132, 104] width 30 height 25
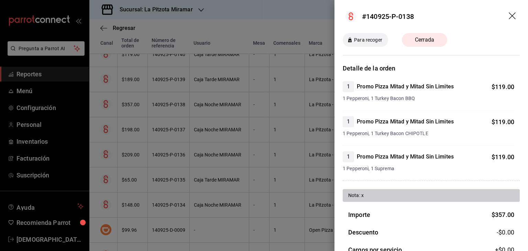
click at [509, 13] on icon "drag" at bounding box center [513, 16] width 8 height 8
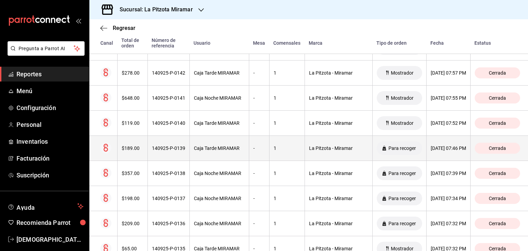
scroll to position [1642, 0]
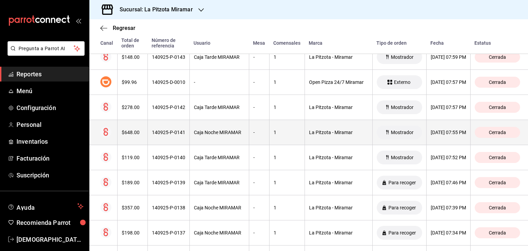
click at [147, 131] on th "140925-P-0141" at bounding box center [168, 132] width 42 height 25
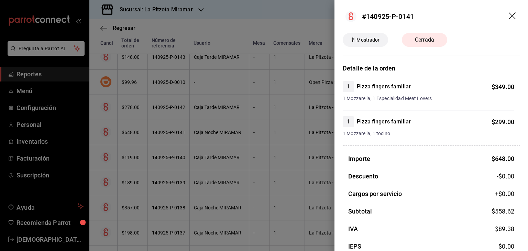
click at [509, 14] on icon "drag" at bounding box center [512, 15] width 7 height 7
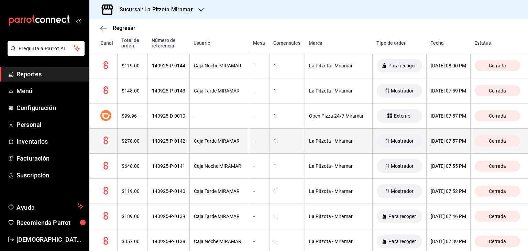
scroll to position [1608, 0]
click at [137, 139] on div "$278.00" at bounding box center [133, 141] width 22 height 5
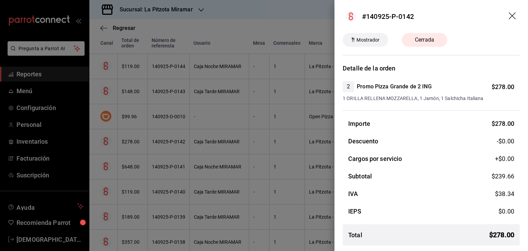
click at [513, 15] on icon "drag" at bounding box center [513, 16] width 8 height 8
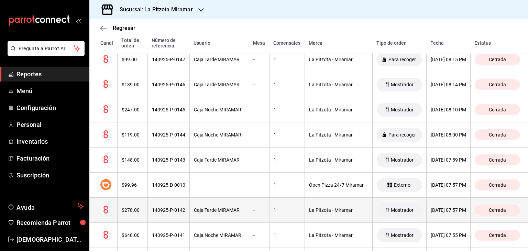
scroll to position [1539, 0]
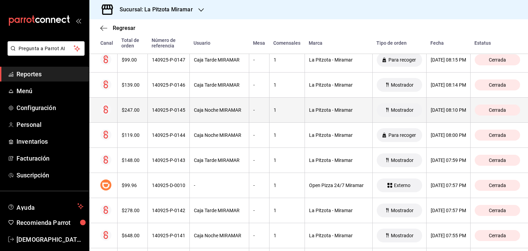
click at [137, 107] on div "$247.00" at bounding box center [133, 109] width 22 height 5
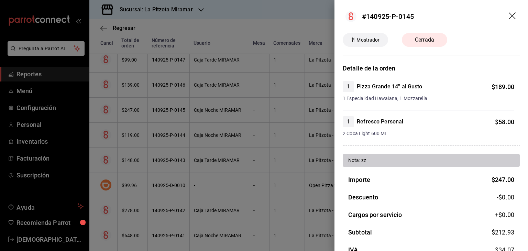
click at [509, 16] on icon "drag" at bounding box center [513, 16] width 8 height 8
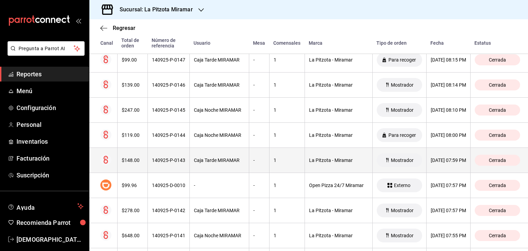
click at [135, 153] on th "$148.00" at bounding box center [132, 160] width 30 height 25
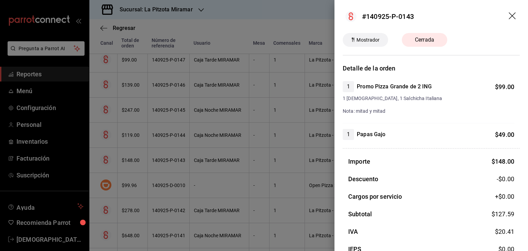
click at [509, 12] on icon "drag" at bounding box center [513, 16] width 8 height 8
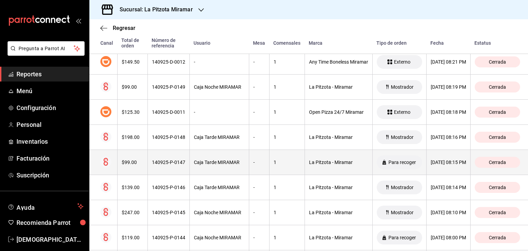
scroll to position [1436, 0]
click at [147, 136] on th "140925-P-0148" at bounding box center [168, 137] width 42 height 25
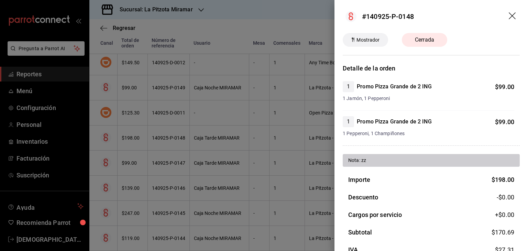
click at [509, 14] on icon "drag" at bounding box center [512, 15] width 7 height 7
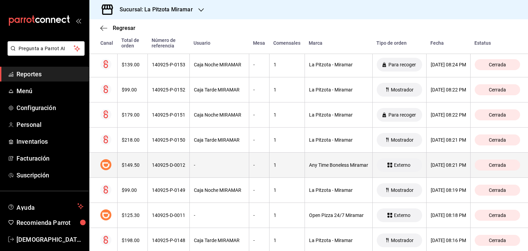
scroll to position [1333, 0]
click at [131, 138] on div "$218.00" at bounding box center [133, 140] width 22 height 5
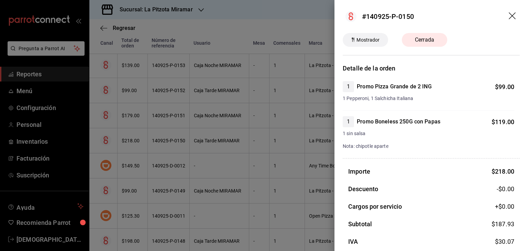
click at [509, 15] on icon "drag" at bounding box center [513, 16] width 8 height 8
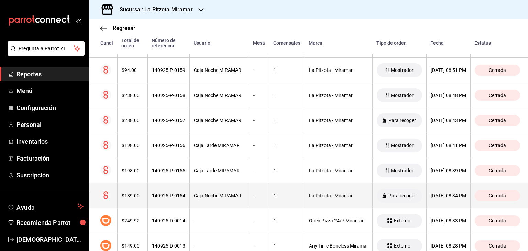
scroll to position [1127, 0]
click at [129, 123] on th "$288.00" at bounding box center [132, 121] width 30 height 25
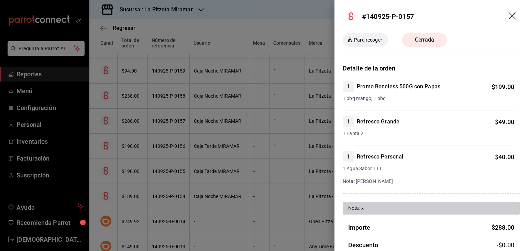
click at [509, 14] on icon "drag" at bounding box center [512, 15] width 7 height 7
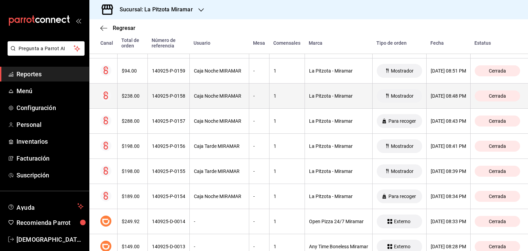
click at [173, 93] on div "140925-P-0158" at bounding box center [168, 95] width 33 height 5
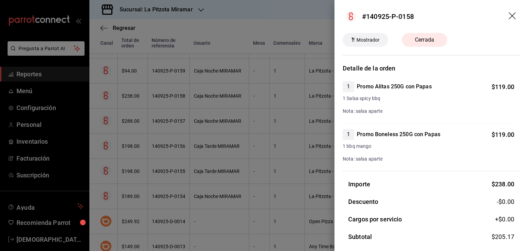
click at [509, 15] on icon "drag" at bounding box center [512, 15] width 7 height 7
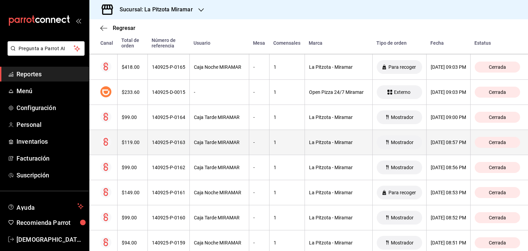
scroll to position [921, 0]
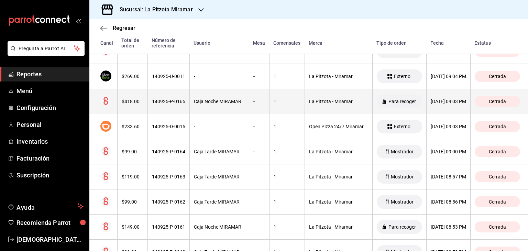
click at [137, 102] on div "$418.00" at bounding box center [133, 101] width 22 height 5
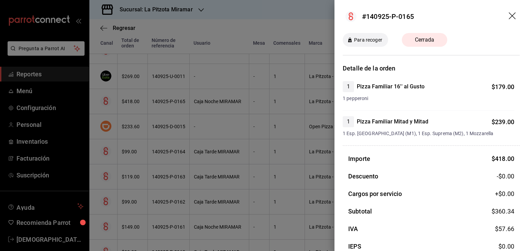
click at [509, 15] on icon "drag" at bounding box center [513, 16] width 8 height 8
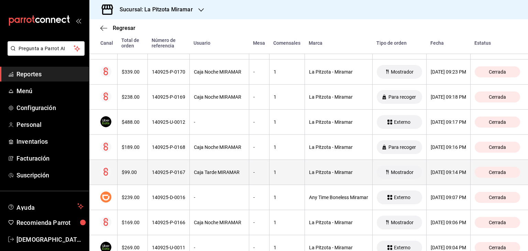
scroll to position [749, 0]
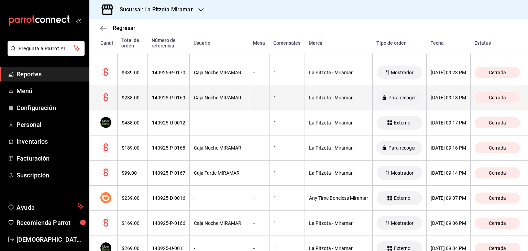
click at [142, 92] on th "$238.00" at bounding box center [132, 97] width 30 height 25
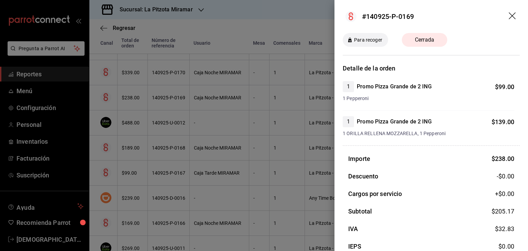
click at [509, 17] on icon "drag" at bounding box center [513, 16] width 8 height 8
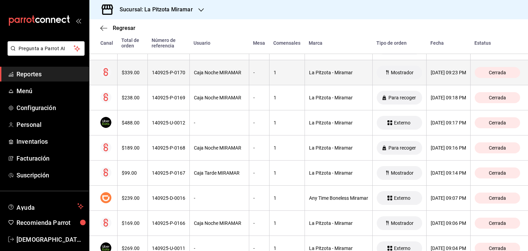
click at [174, 76] on th "140925-P-0170" at bounding box center [168, 72] width 42 height 25
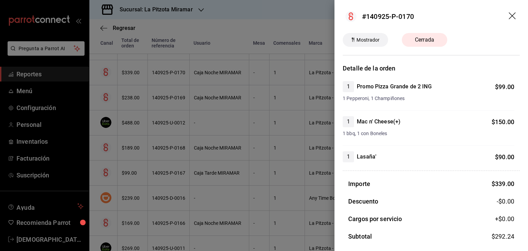
click at [510, 13] on icon "drag" at bounding box center [512, 15] width 7 height 7
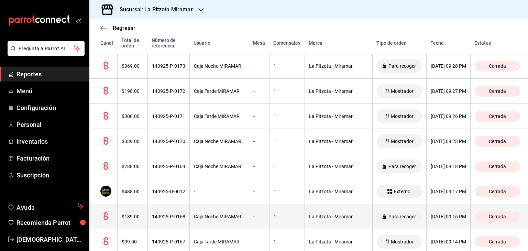
scroll to position [646, 0]
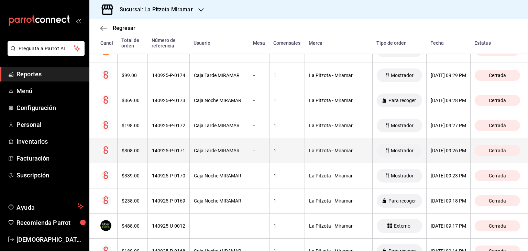
click at [136, 149] on div "$308.00" at bounding box center [133, 150] width 22 height 5
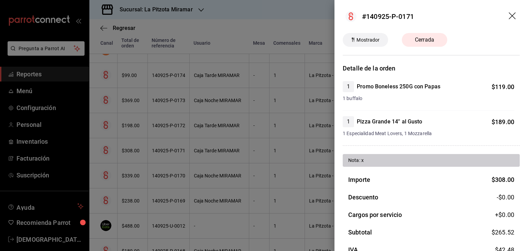
click at [509, 14] on icon "drag" at bounding box center [513, 16] width 8 height 8
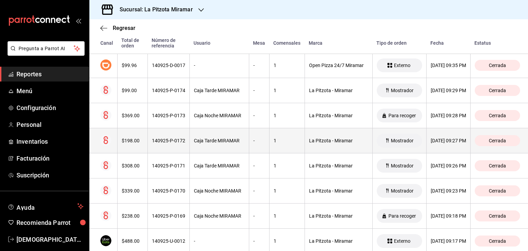
scroll to position [611, 0]
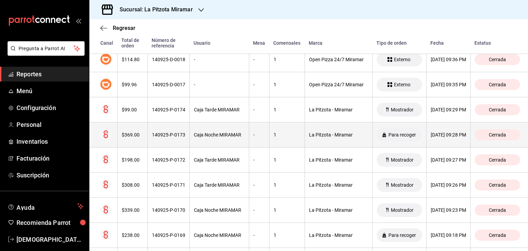
click at [132, 139] on th "$369.00" at bounding box center [132, 134] width 30 height 25
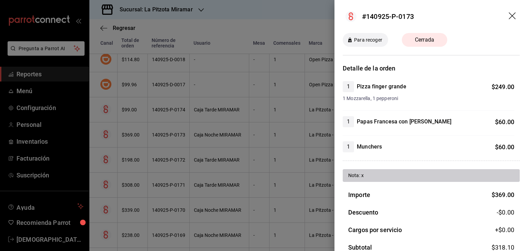
click at [509, 15] on icon "drag" at bounding box center [513, 16] width 8 height 8
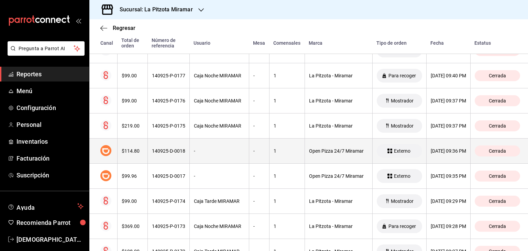
scroll to position [508, 0]
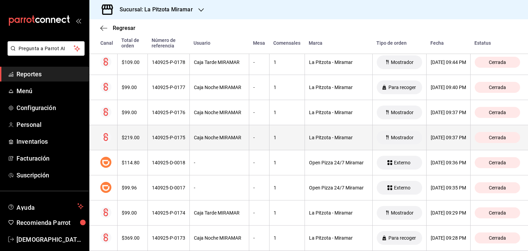
click at [150, 142] on th "140925-P-0175" at bounding box center [168, 137] width 42 height 25
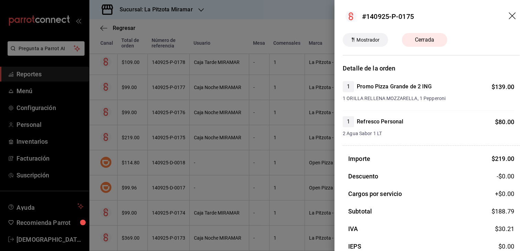
click at [509, 16] on icon "drag" at bounding box center [513, 16] width 8 height 8
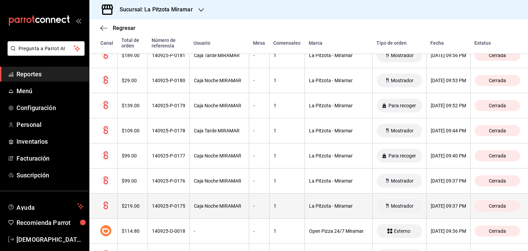
scroll to position [439, 0]
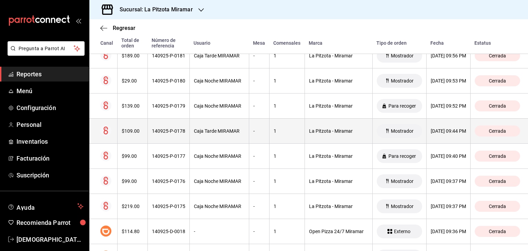
click at [143, 128] on th "$109.00" at bounding box center [132, 131] width 30 height 25
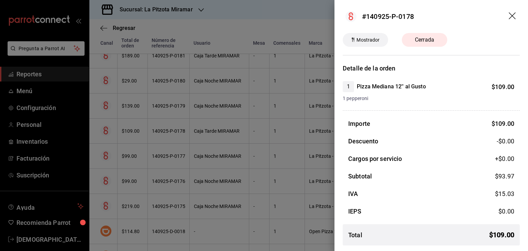
click at [511, 17] on icon "drag" at bounding box center [513, 16] width 8 height 8
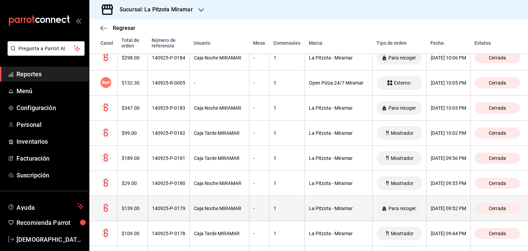
scroll to position [336, 0]
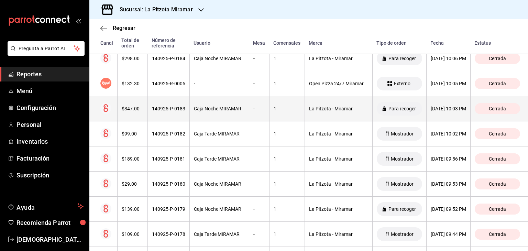
click at [127, 111] on div "$347.00" at bounding box center [133, 108] width 22 height 5
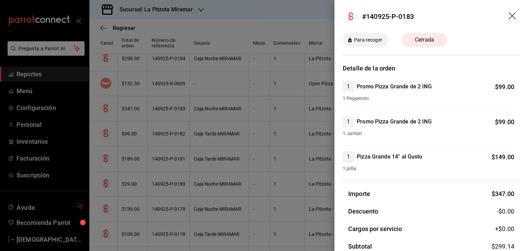
click at [509, 14] on icon "drag" at bounding box center [513, 16] width 8 height 8
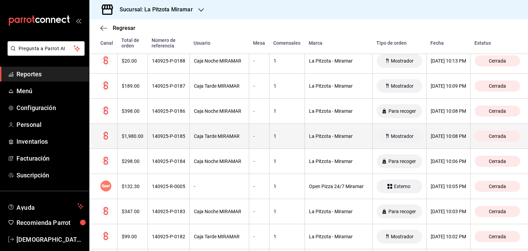
scroll to position [233, 0]
click at [126, 140] on th "$1,980.00" at bounding box center [132, 136] width 30 height 25
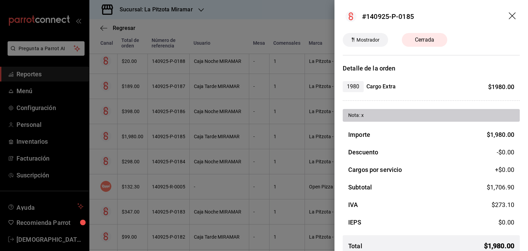
click at [509, 16] on icon "drag" at bounding box center [512, 15] width 7 height 7
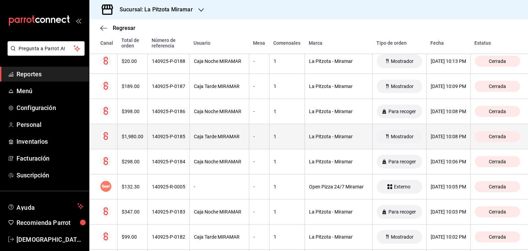
scroll to position [199, 0]
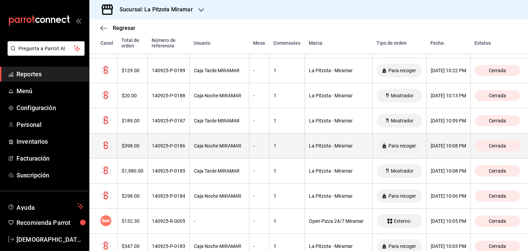
click at [131, 136] on th "$398.00" at bounding box center [132, 145] width 30 height 25
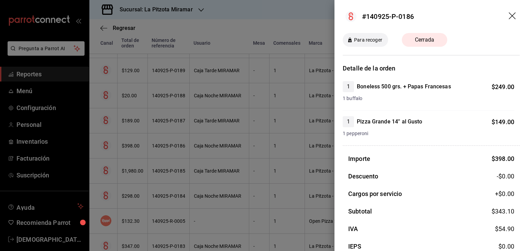
click at [509, 13] on icon "drag" at bounding box center [513, 16] width 8 height 8
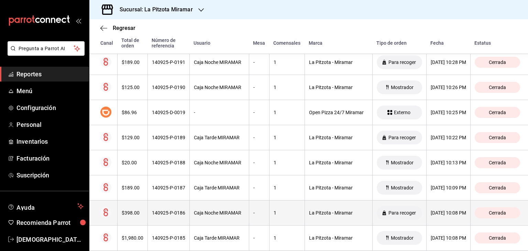
scroll to position [130, 0]
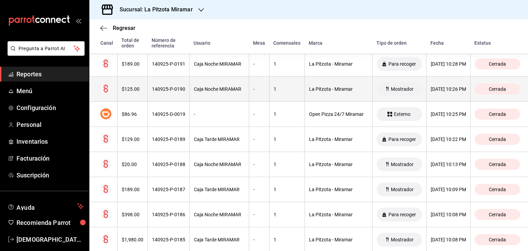
click at [139, 88] on div "$125.00" at bounding box center [133, 88] width 22 height 5
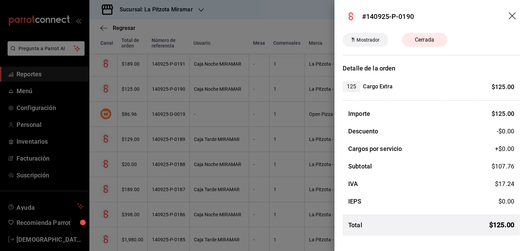
click at [513, 16] on icon "drag" at bounding box center [512, 15] width 7 height 7
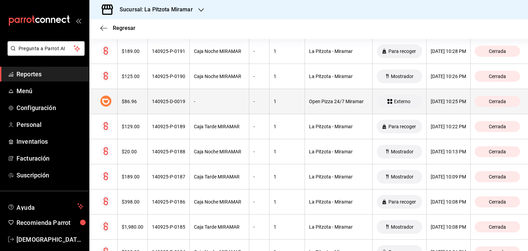
scroll to position [27, 0]
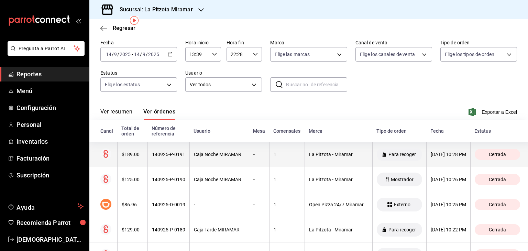
click at [130, 154] on div "$189.00" at bounding box center [133, 154] width 22 height 5
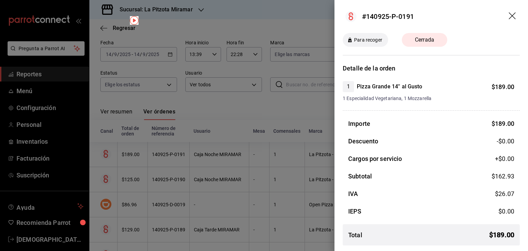
click at [515, 14] on icon "drag" at bounding box center [513, 16] width 8 height 8
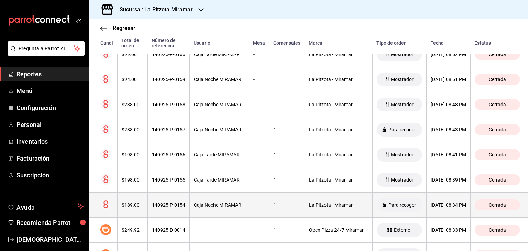
scroll to position [1174, 0]
